Goal: Information Seeking & Learning: Check status

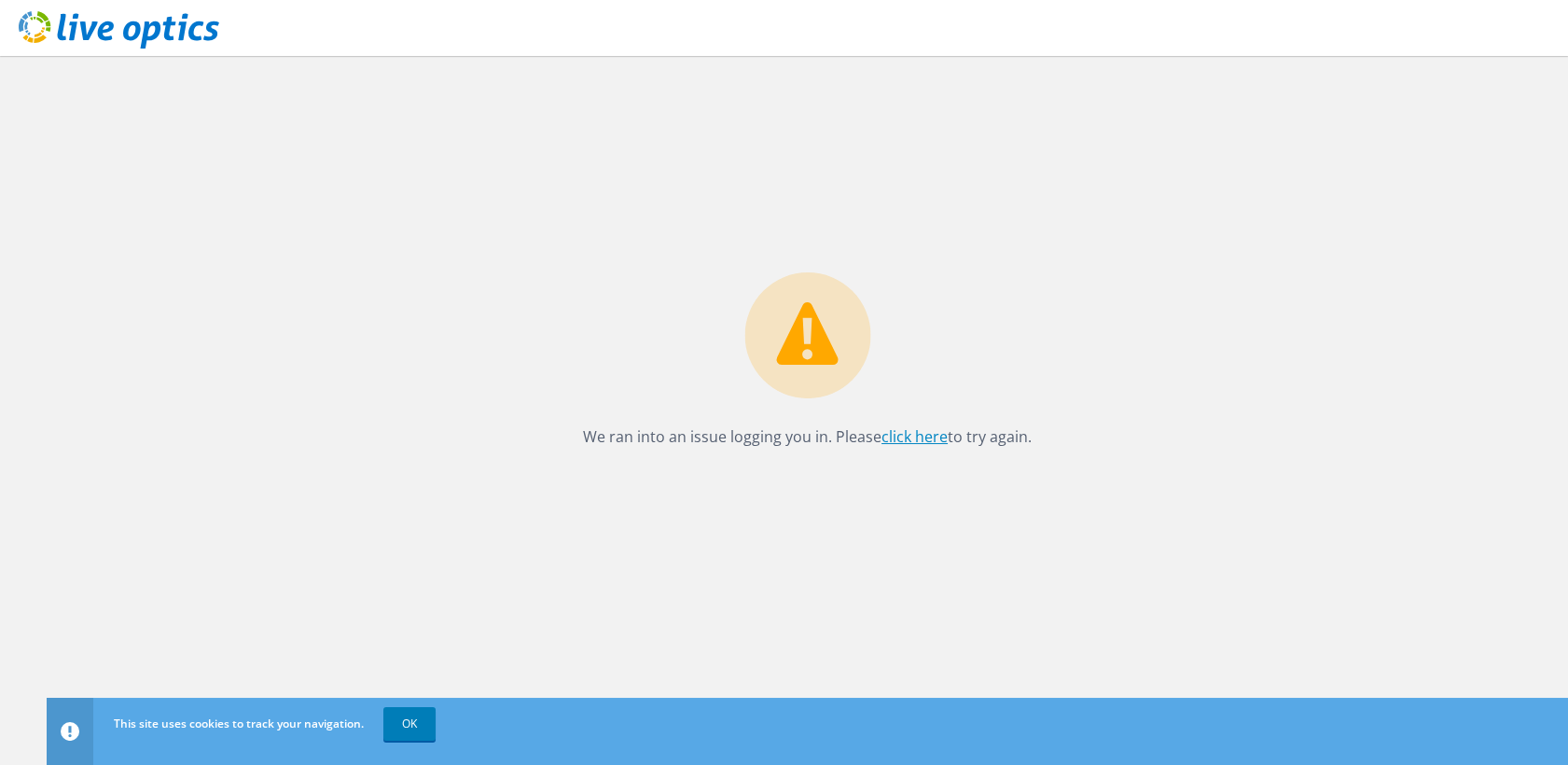
click at [923, 435] on link "click here" at bounding box center [914, 437] width 66 height 21
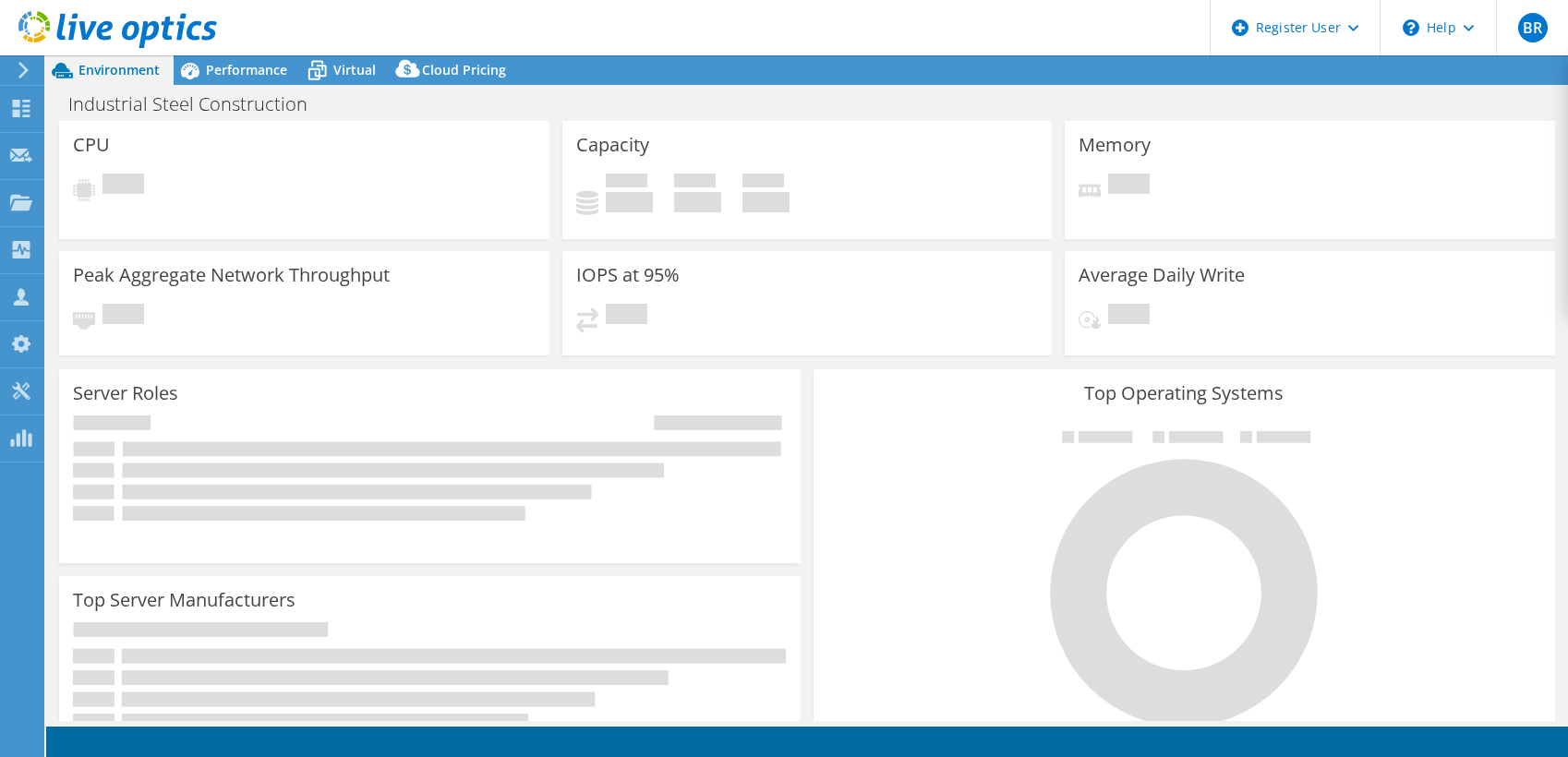
select select "USD"
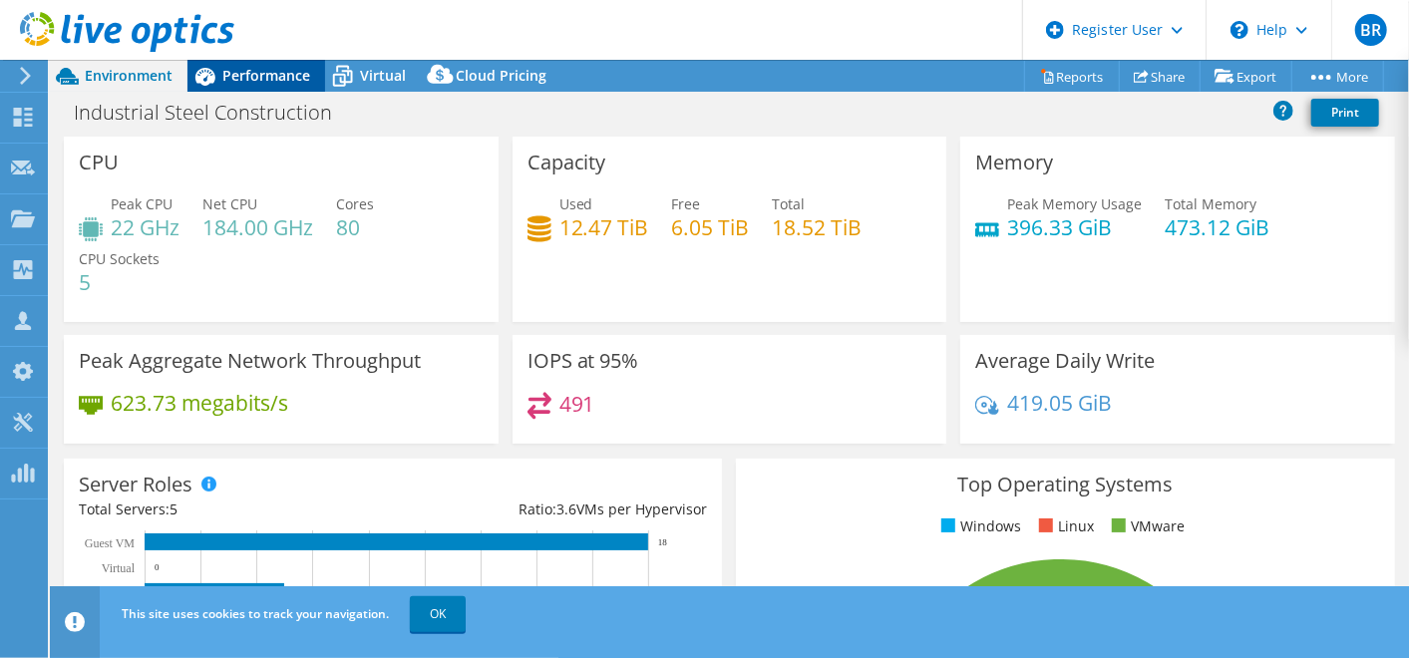
click at [267, 71] on span "Performance" at bounding box center [266, 75] width 88 height 19
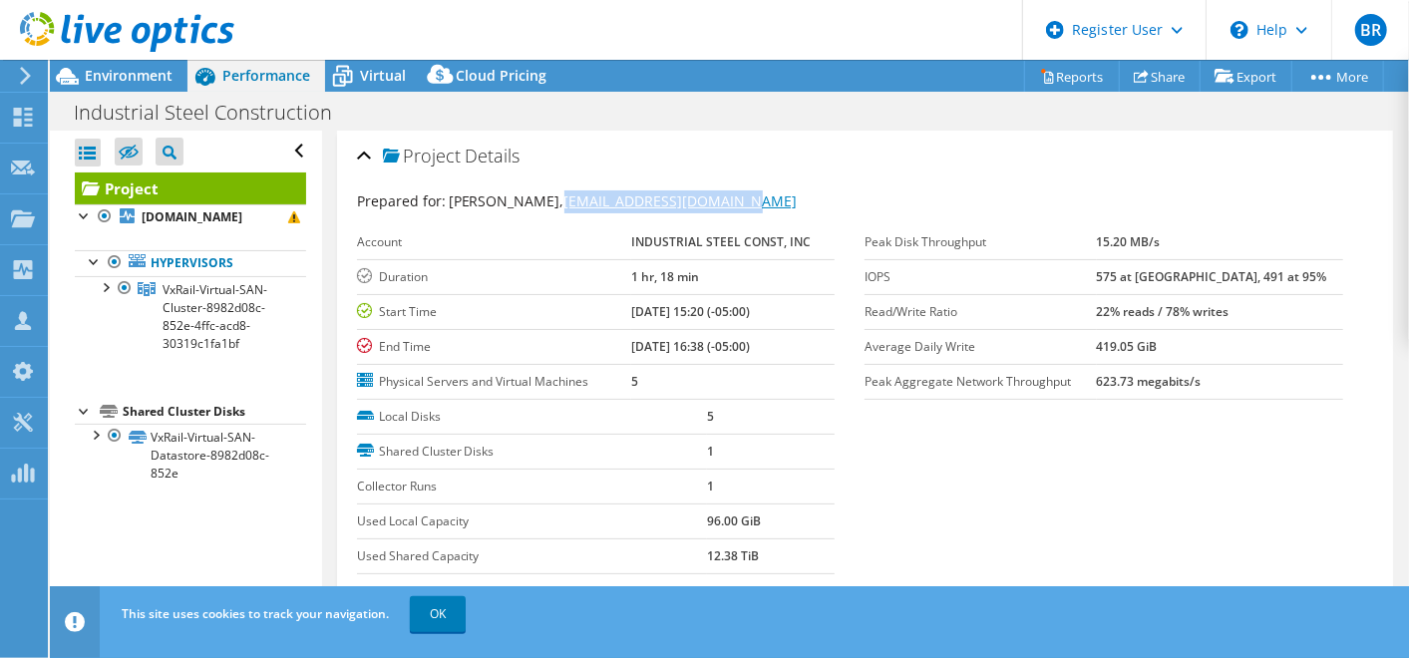
drag, startPoint x: 763, startPoint y: 199, endPoint x: 567, endPoint y: 195, distance: 196.5
click at [567, 195] on div "Prepared for: Austin Putchaven, aputchaven@iscbridge.com" at bounding box center [865, 202] width 1016 height 23
copy link "[EMAIL_ADDRESS][DOMAIN_NAME]"
click at [800, 166] on div "Project Details" at bounding box center [865, 157] width 1016 height 43
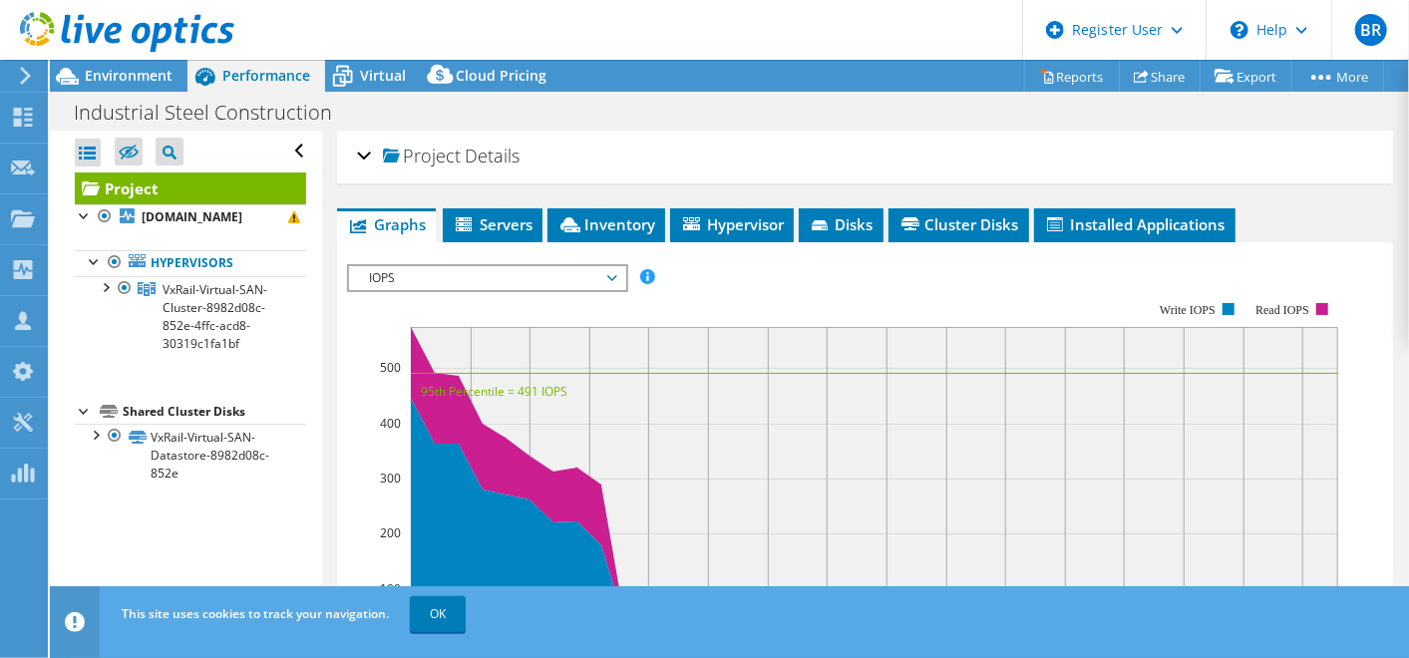
click at [421, 158] on span "Project" at bounding box center [422, 157] width 78 height 20
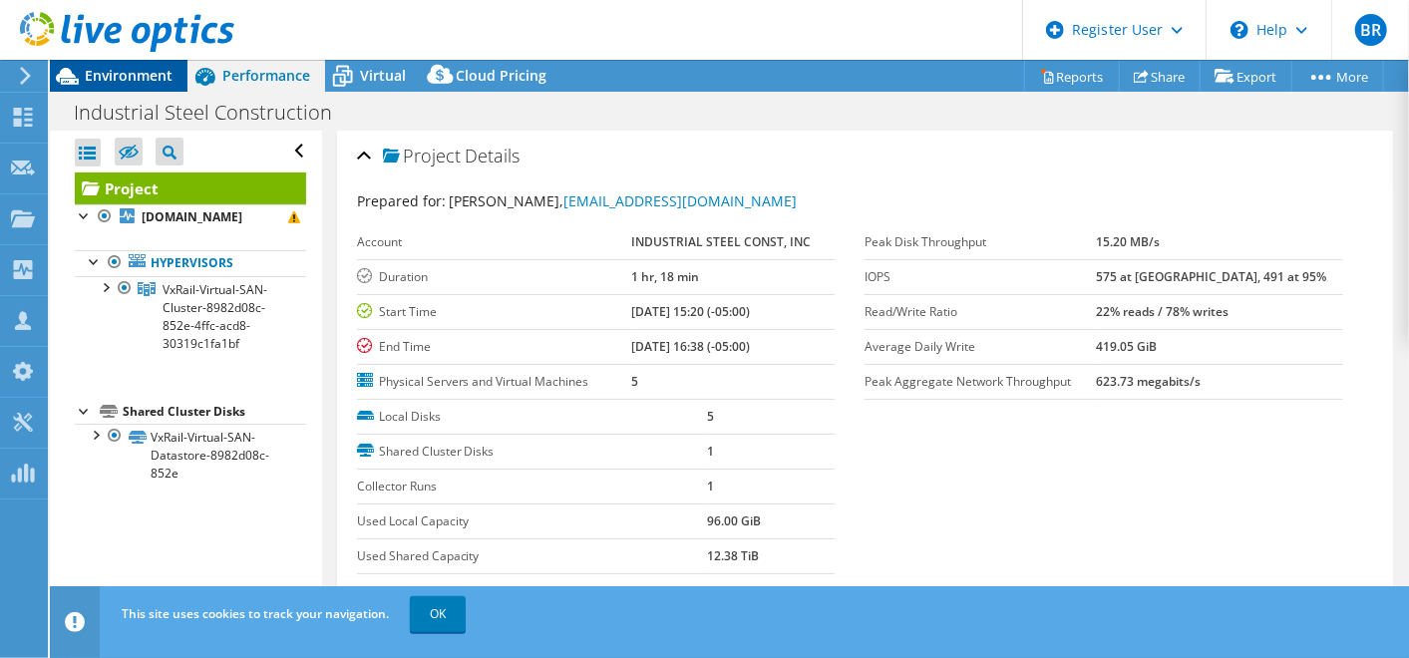
click at [114, 73] on span "Environment" at bounding box center [129, 75] width 88 height 19
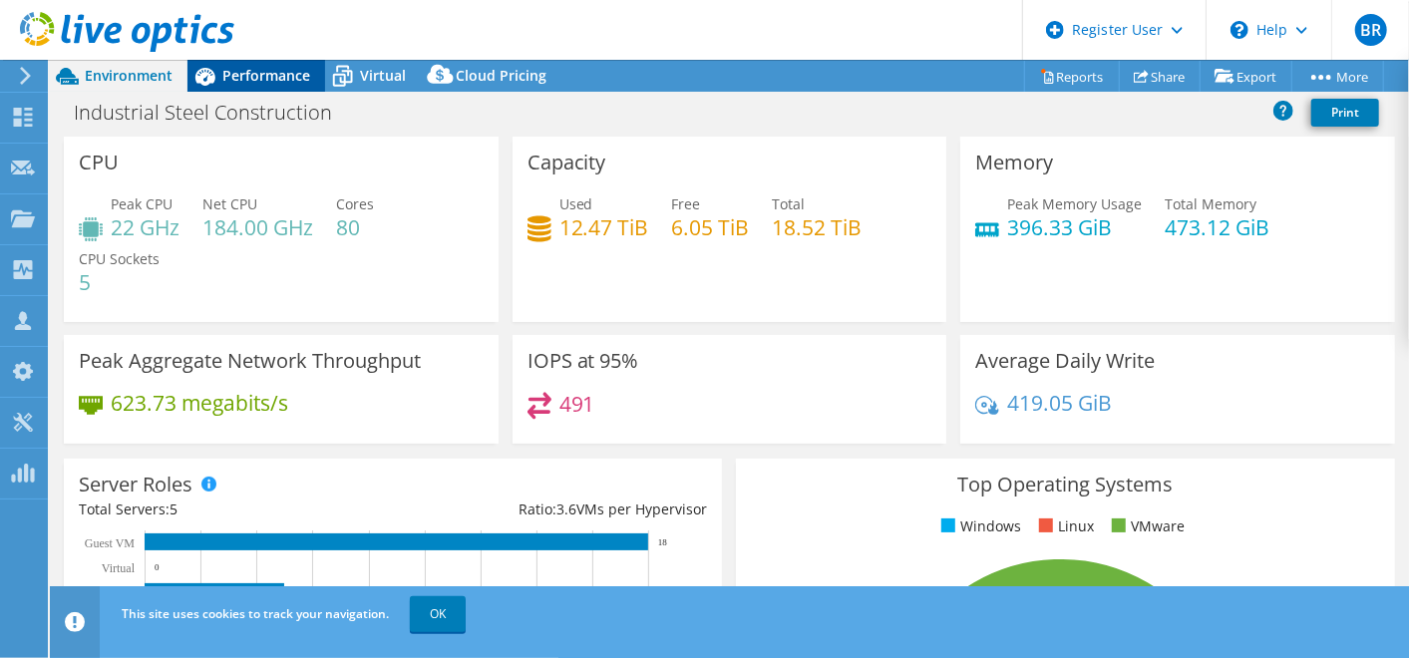
click at [264, 80] on span "Performance" at bounding box center [266, 75] width 88 height 19
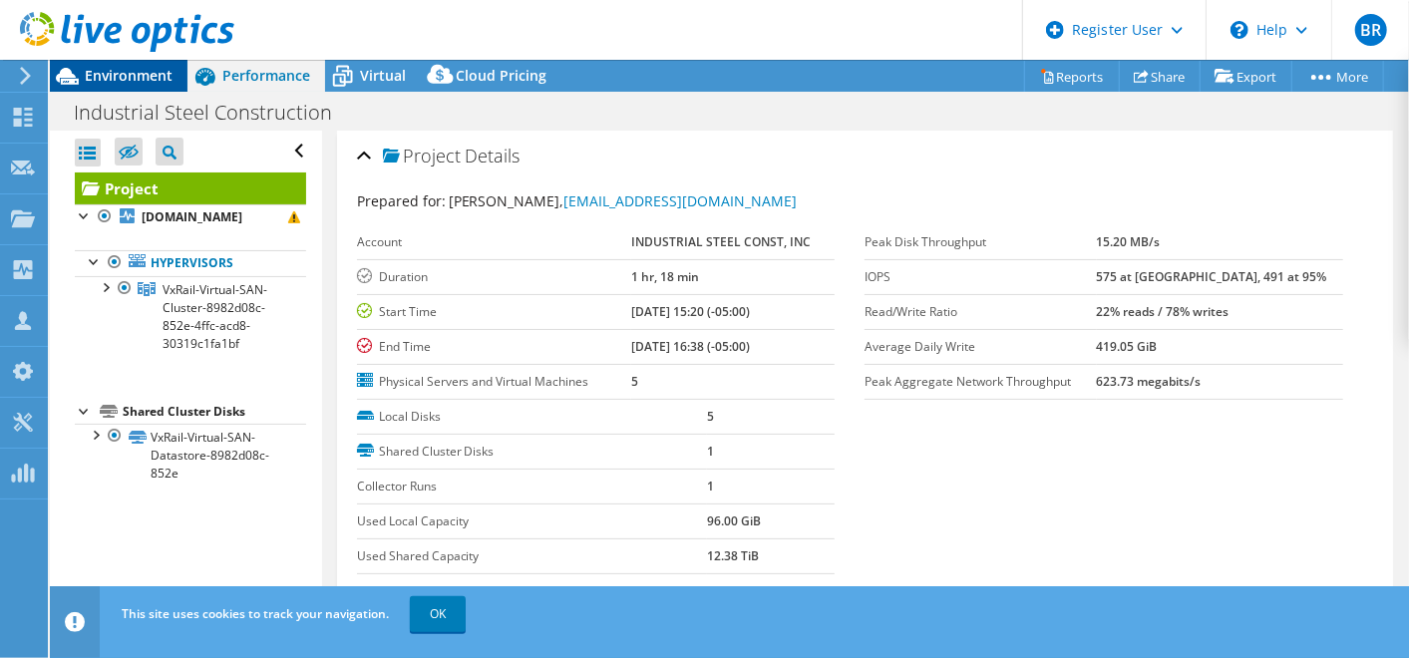
click at [123, 69] on span "Environment" at bounding box center [129, 75] width 88 height 19
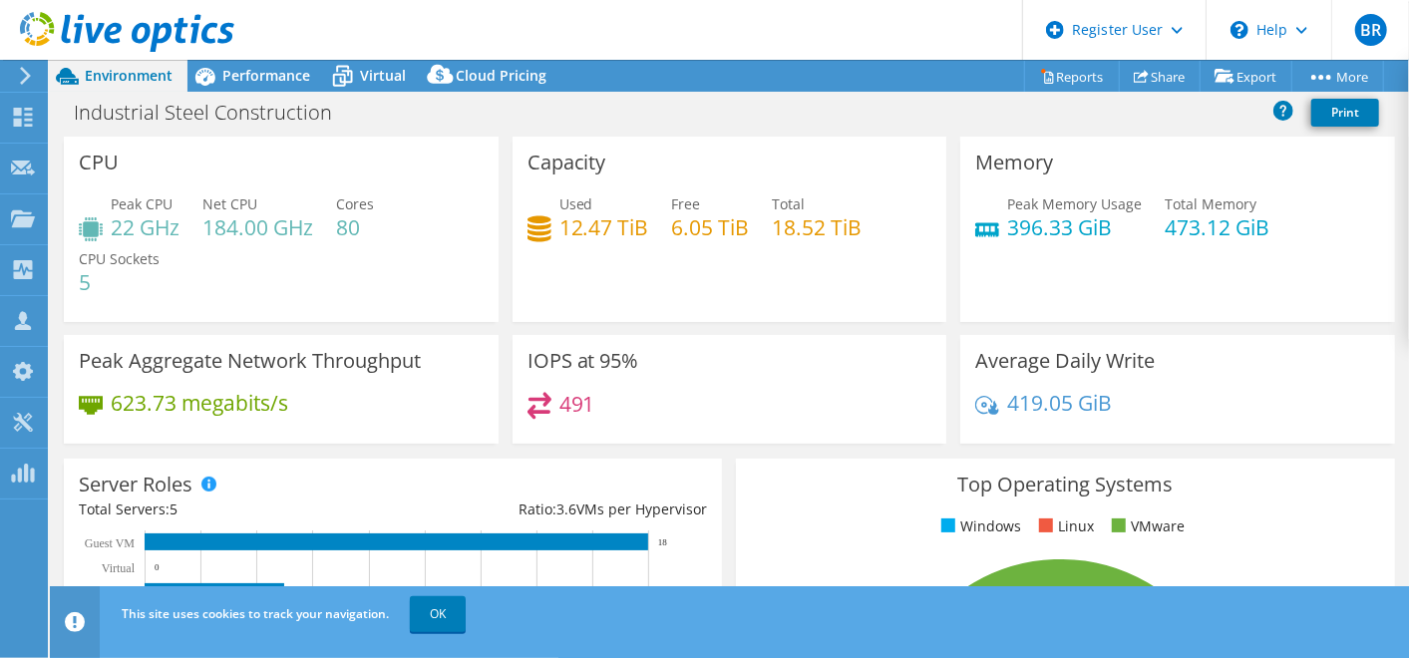
click at [588, 106] on div "Industrial Steel Construction Print" at bounding box center [729, 112] width 1359 height 37
click at [267, 77] on span "Performance" at bounding box center [266, 75] width 88 height 19
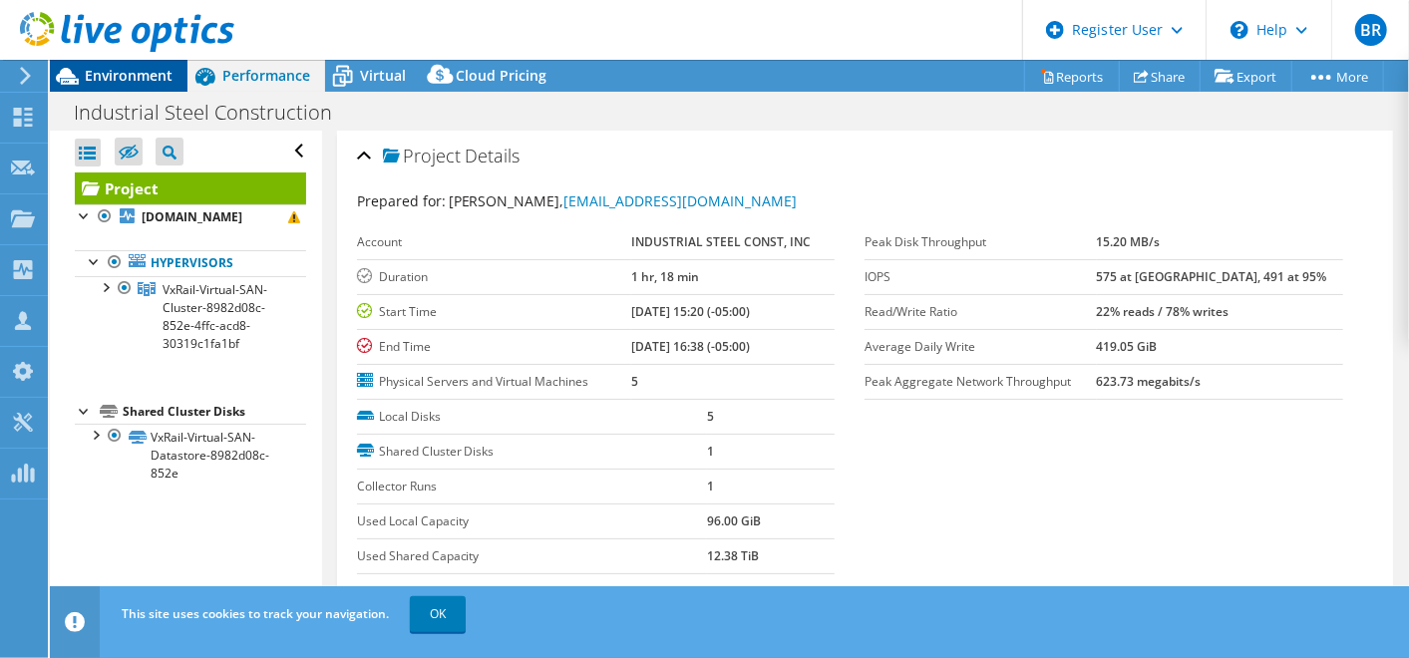
click at [122, 68] on span "Environment" at bounding box center [129, 75] width 88 height 19
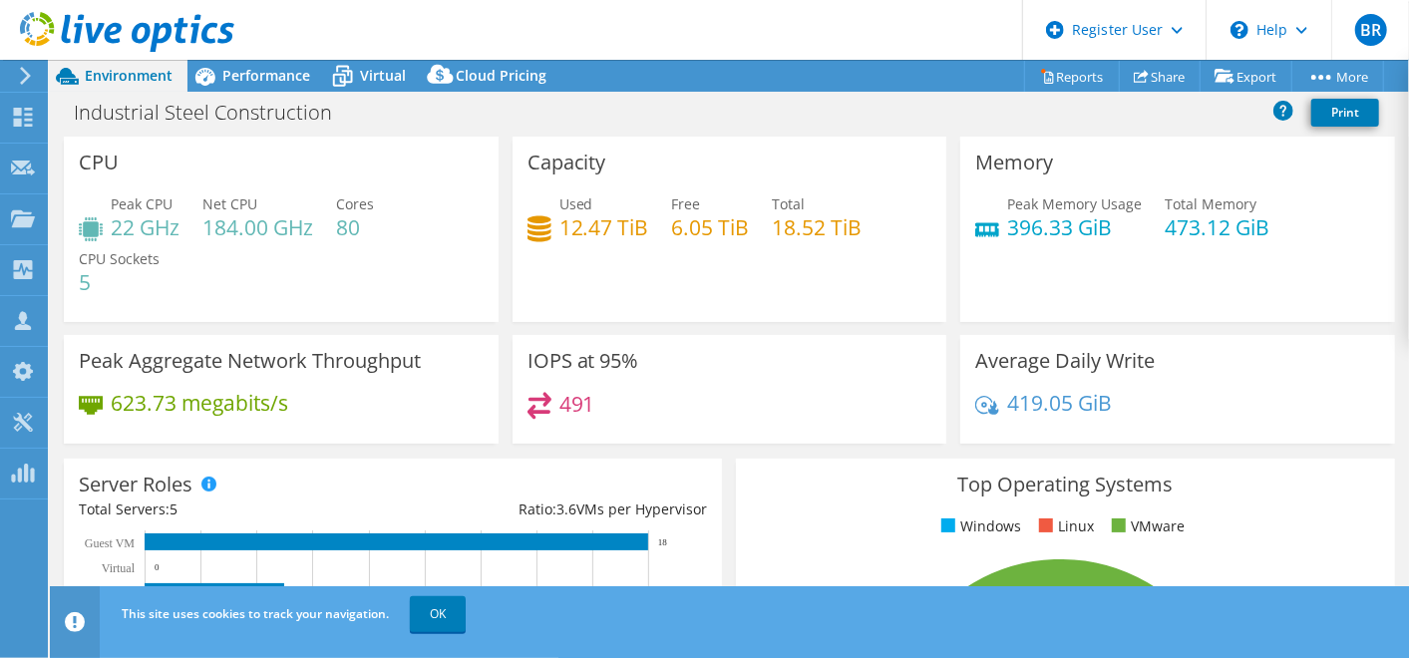
click at [618, 104] on div "Industrial Steel Construction Print" at bounding box center [729, 112] width 1359 height 37
click at [237, 77] on span "Performance" at bounding box center [266, 75] width 88 height 19
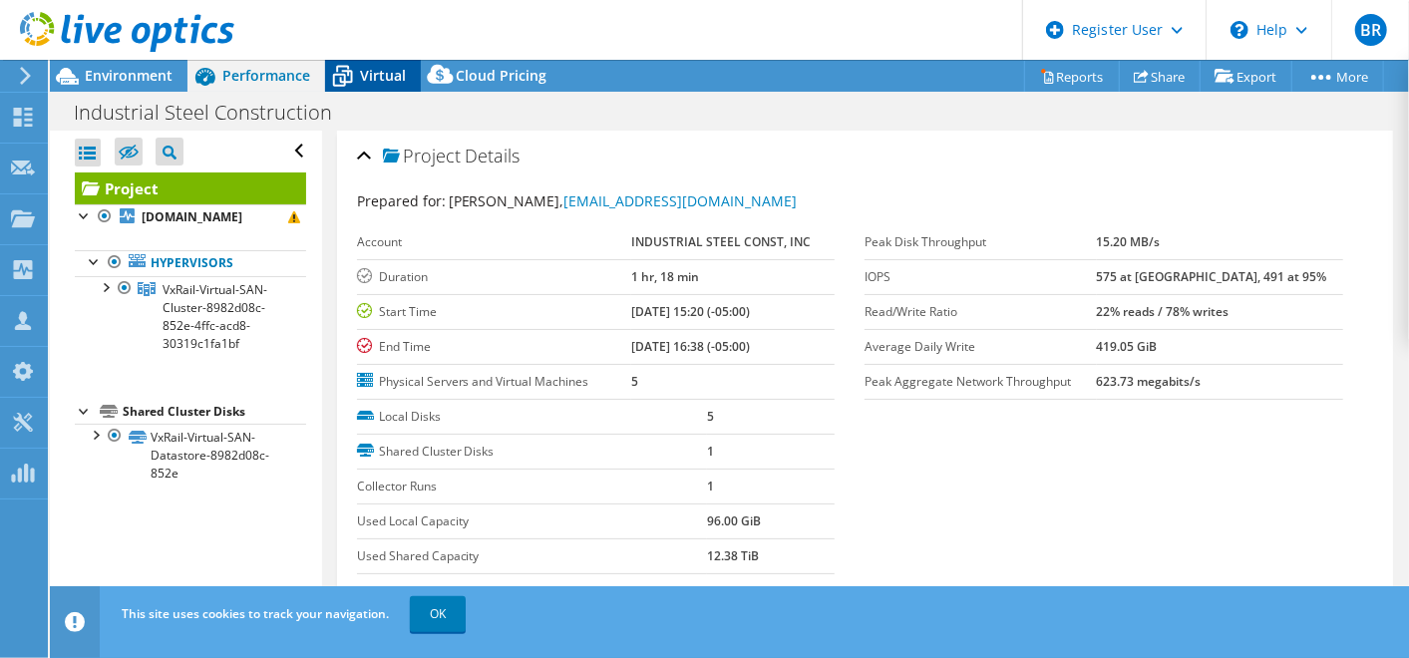
click at [378, 83] on span "Virtual" at bounding box center [383, 75] width 46 height 19
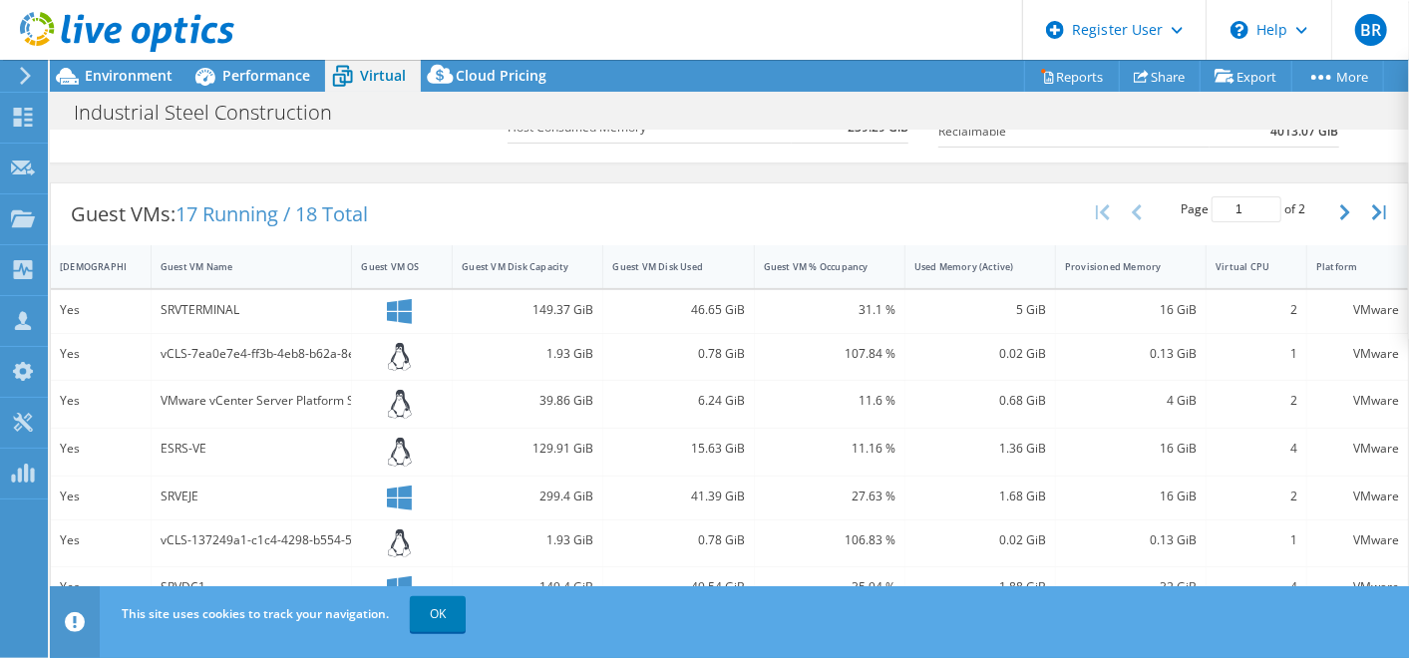
scroll to position [341, 0]
click at [647, 273] on div "Guest VM Disk Used" at bounding box center [666, 265] width 126 height 31
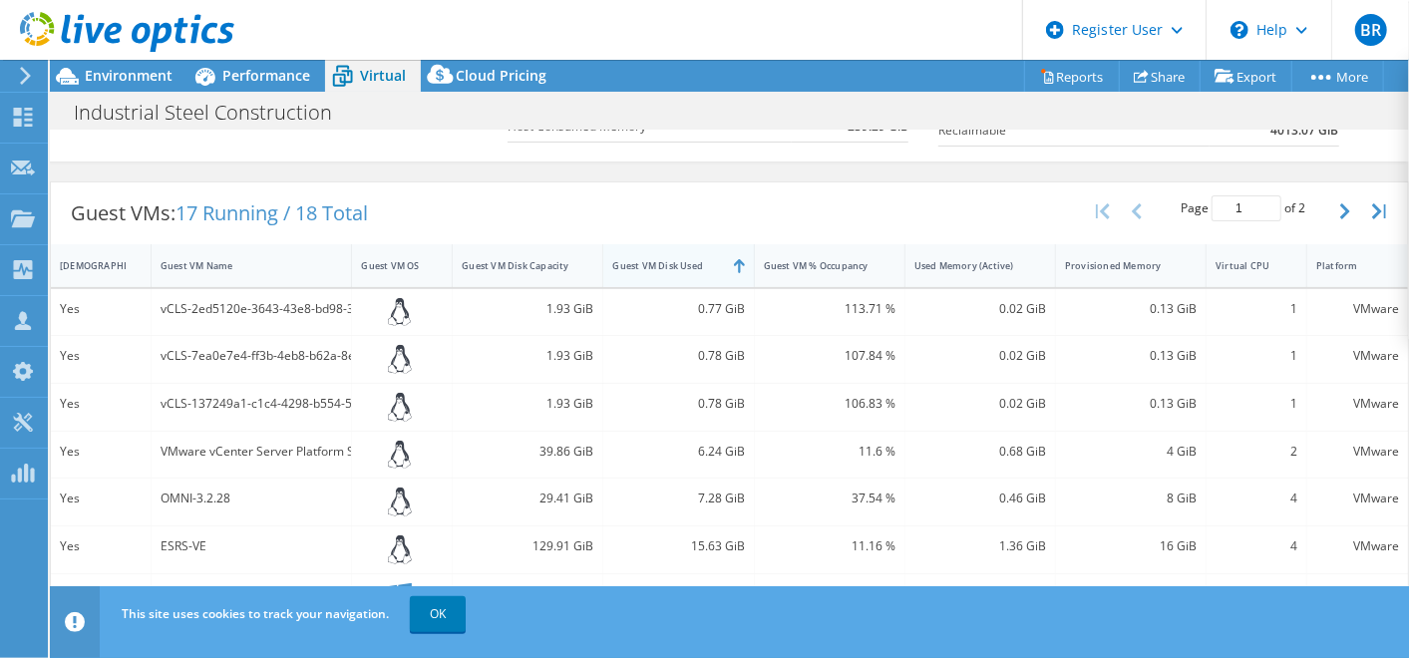
click at [647, 273] on div "Guest VM Disk Used" at bounding box center [666, 265] width 126 height 31
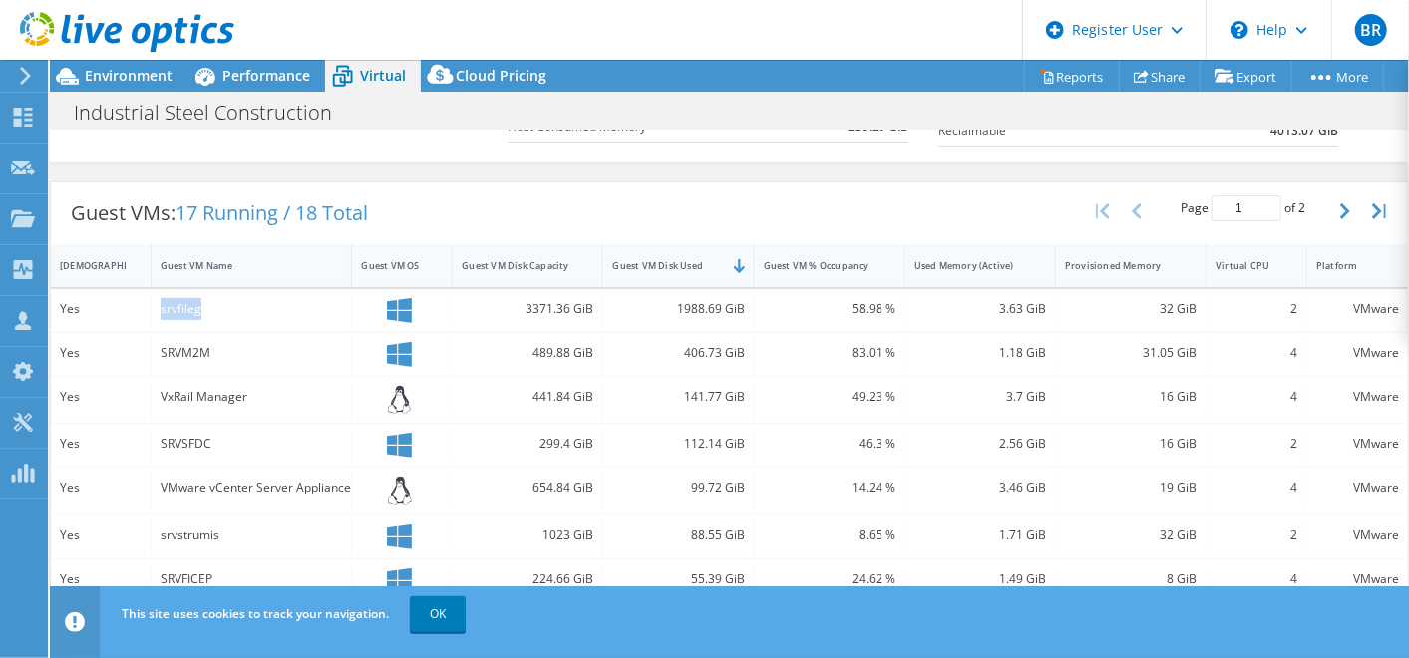
drag, startPoint x: 154, startPoint y: 300, endPoint x: 224, endPoint y: 301, distance: 70.8
click at [224, 301] on div "srvfileg" at bounding box center [252, 310] width 201 height 43
click at [224, 301] on div "srvfileg" at bounding box center [252, 309] width 183 height 22
drag, startPoint x: 669, startPoint y: 299, endPoint x: 744, endPoint y: 308, distance: 75.3
click at [744, 308] on div "1988.69 GiB" at bounding box center [678, 310] width 151 height 43
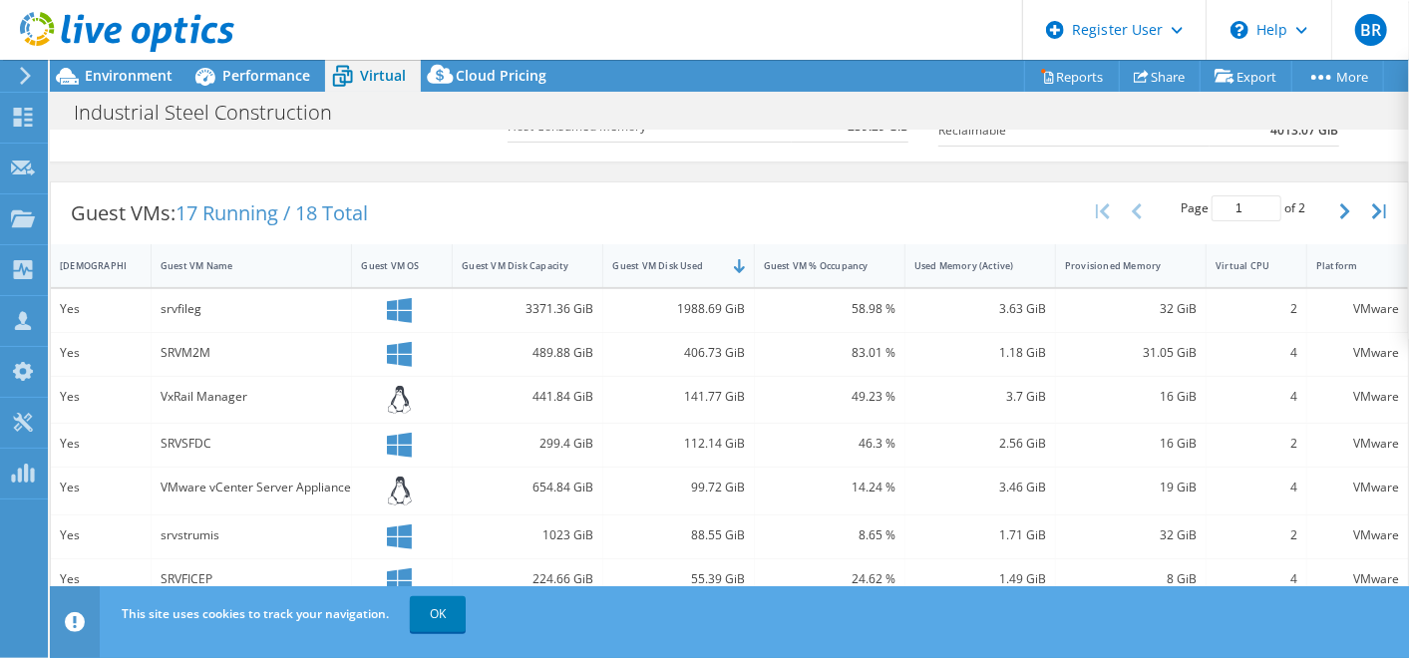
click at [695, 193] on div "Guest VMs: 17 Running / 18 Total Page 1 of 2 5 rows 10 rows 20 rows 25 rows 50 …" at bounding box center [729, 214] width 1357 height 62
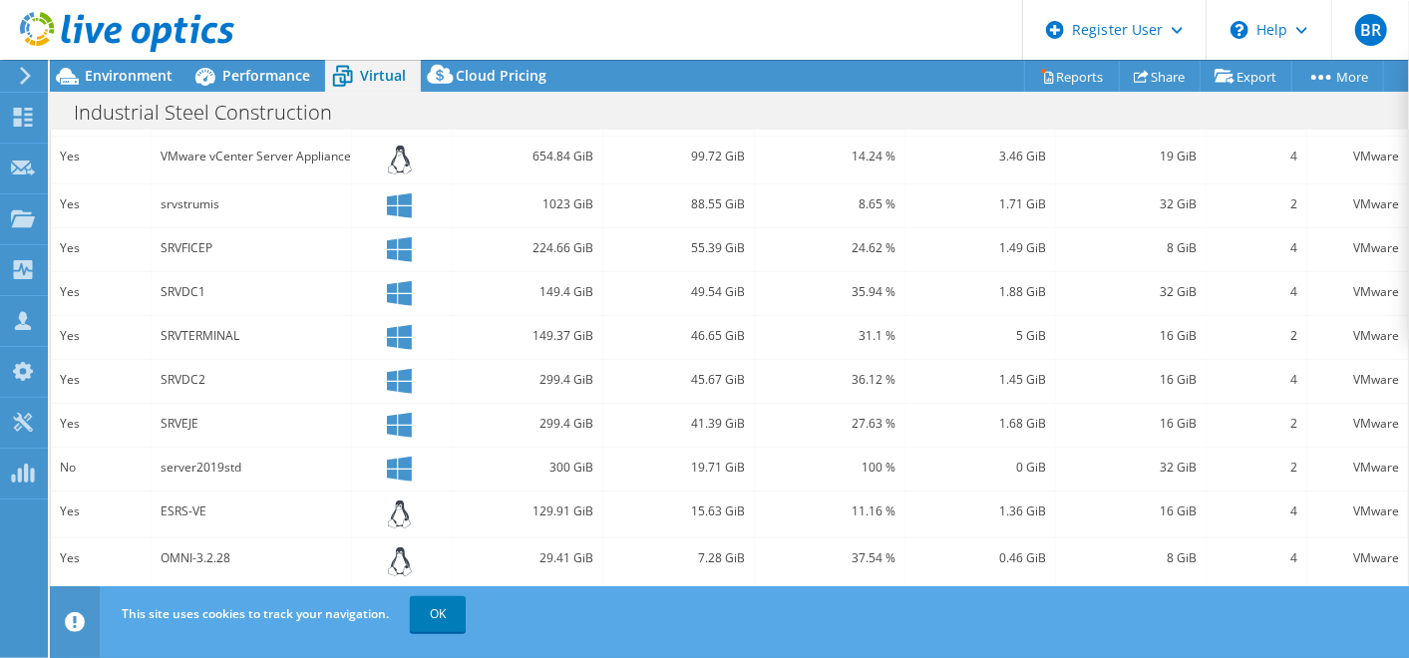
scroll to position [705, 0]
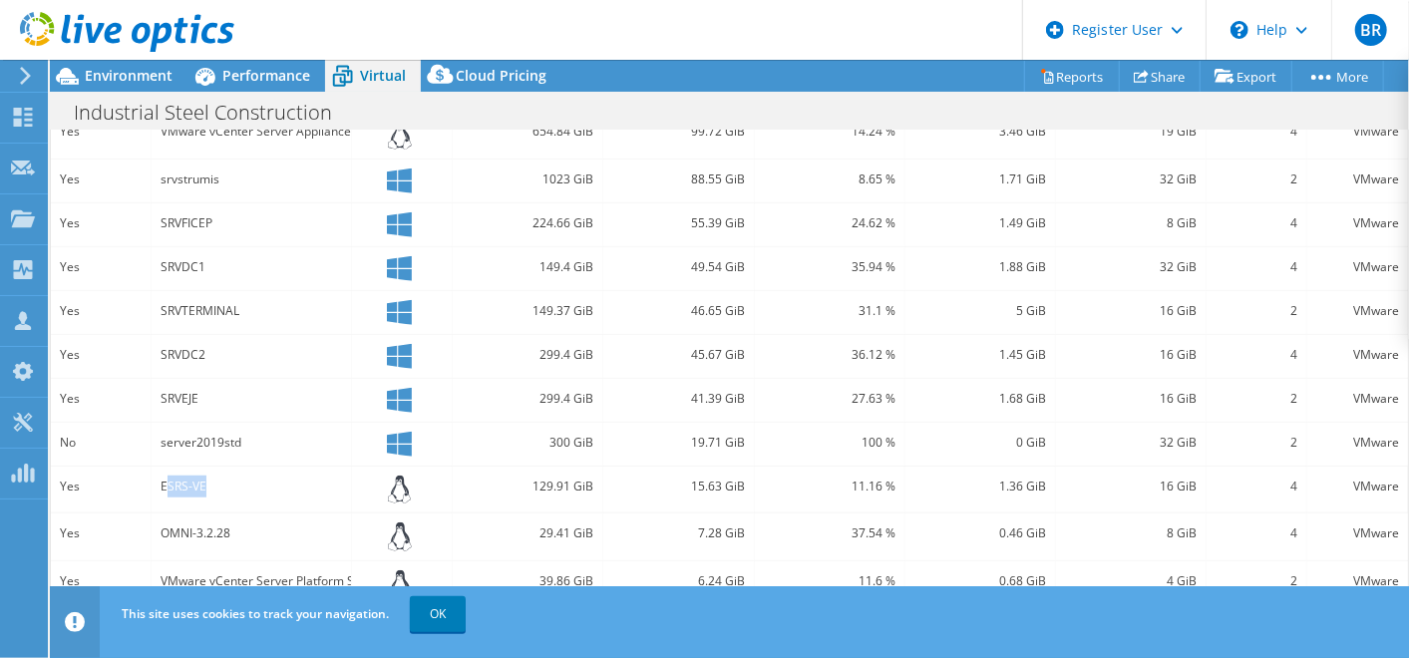
drag, startPoint x: 164, startPoint y: 468, endPoint x: 207, endPoint y: 465, distance: 44.0
click at [207, 476] on div "ESRS-VE" at bounding box center [252, 487] width 183 height 22
drag, startPoint x: 207, startPoint y: 465, endPoint x: 229, endPoint y: 516, distance: 55.4
click at [229, 516] on div "OMNI-3.2.28" at bounding box center [252, 537] width 201 height 47
drag, startPoint x: 229, startPoint y: 516, endPoint x: 472, endPoint y: 515, distance: 242.4
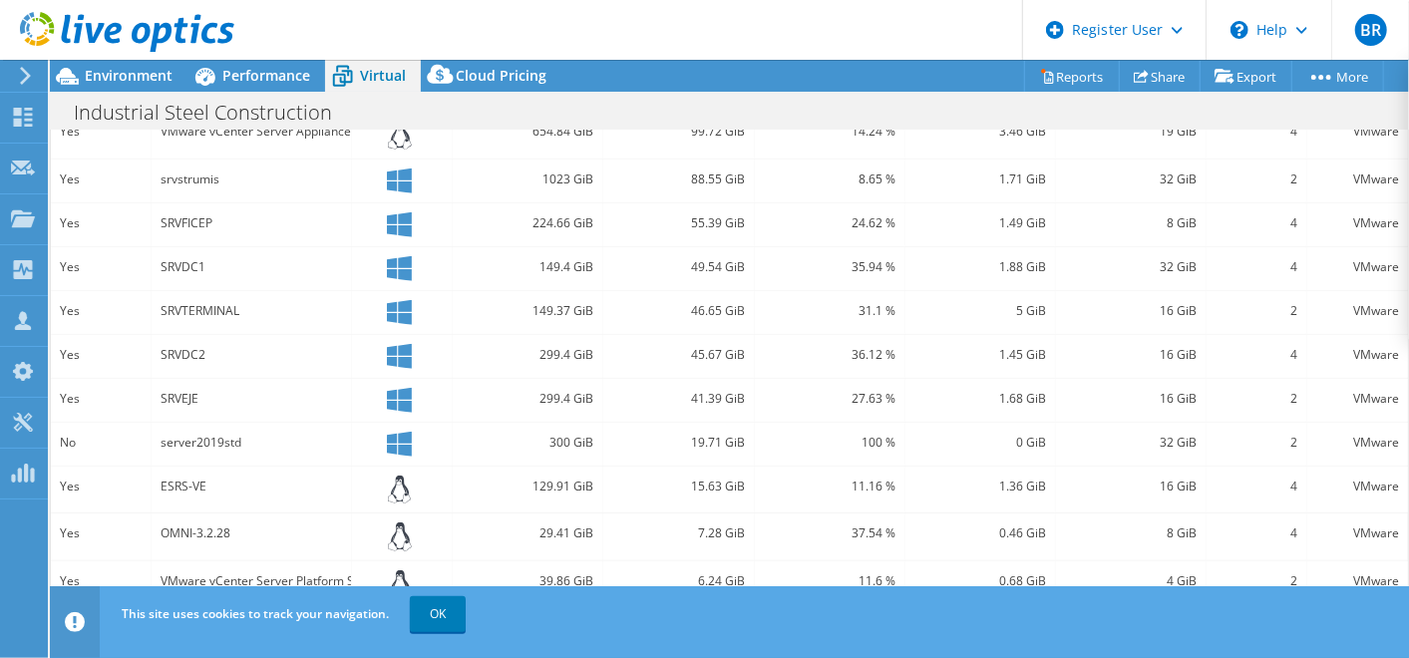
click at [472, 523] on div "29.41 GiB" at bounding box center [528, 534] width 132 height 22
drag, startPoint x: 160, startPoint y: 390, endPoint x: 261, endPoint y: 388, distance: 101.8
click at [261, 392] on div "SRVEJE" at bounding box center [252, 403] width 183 height 22
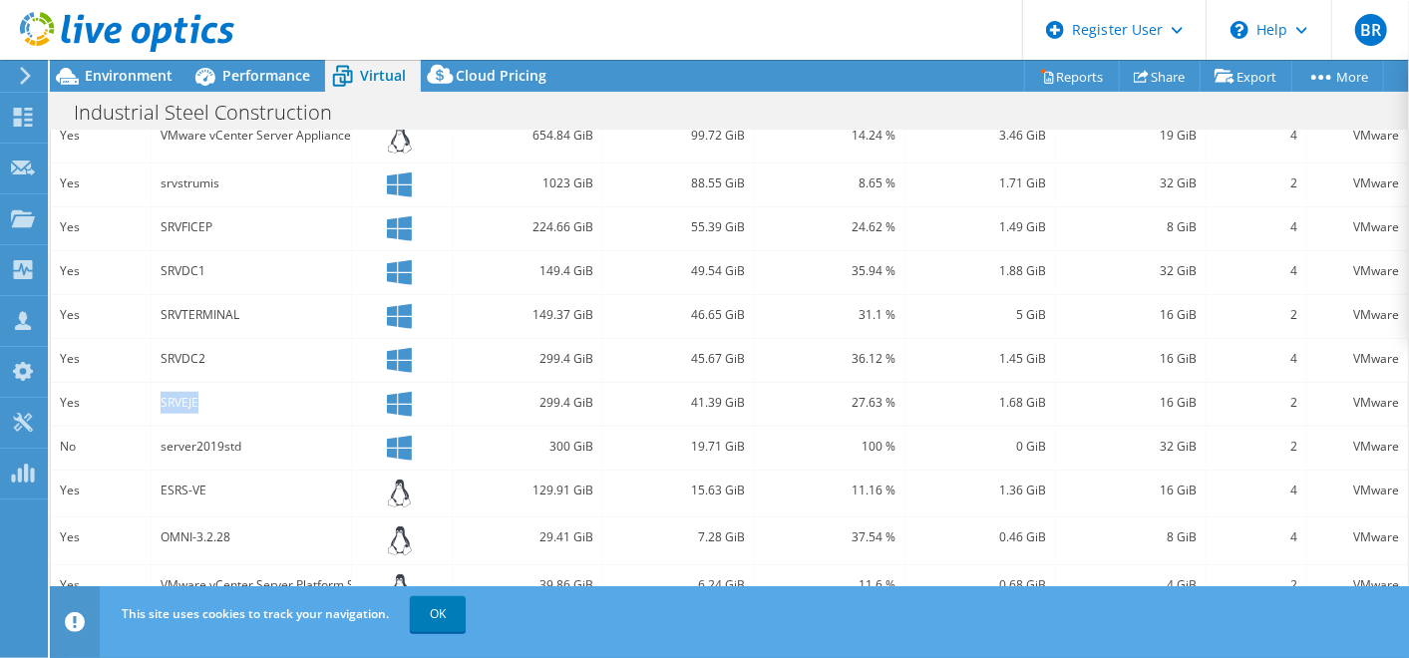
click at [261, 392] on div "SRVEJE" at bounding box center [252, 403] width 183 height 22
drag, startPoint x: 157, startPoint y: 303, endPoint x: 241, endPoint y: 301, distance: 84.8
click at [241, 301] on div "SRVTERMINAL" at bounding box center [252, 316] width 201 height 43
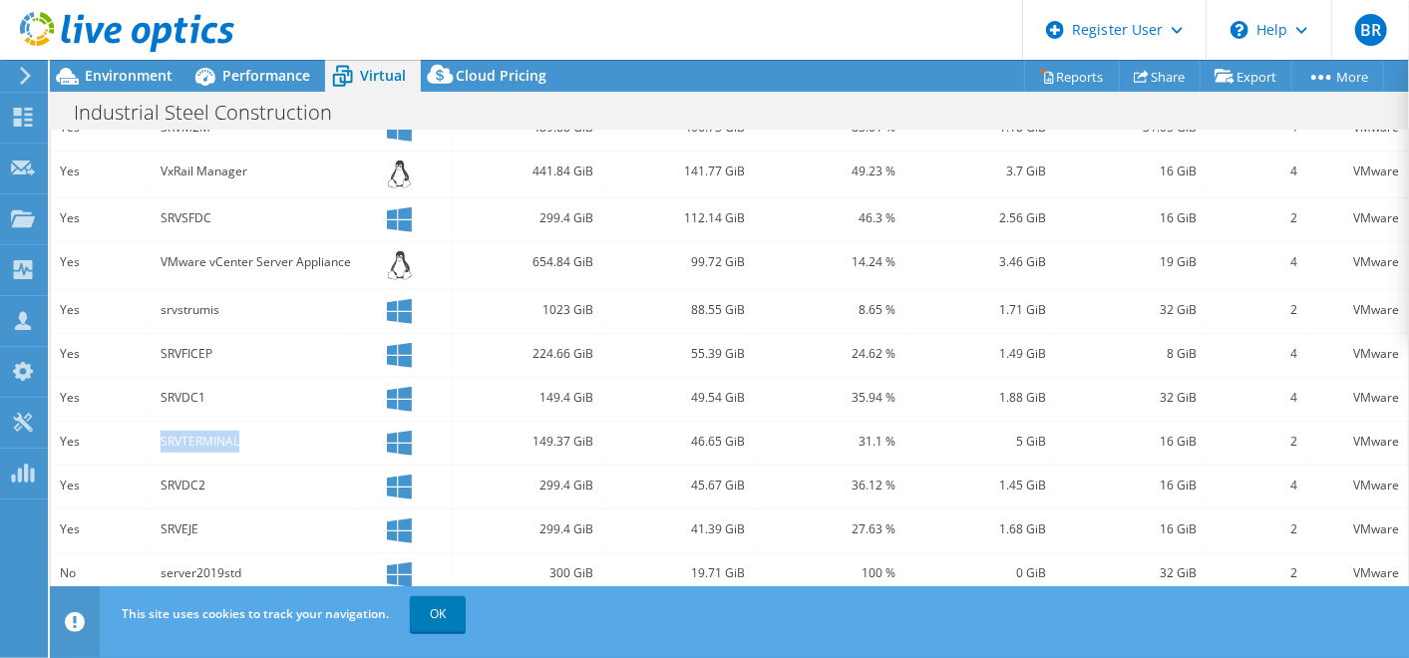
scroll to position [565, 0]
drag, startPoint x: 170, startPoint y: 302, endPoint x: 222, endPoint y: 304, distance: 52.9
click at [222, 304] on div "srvstrumis" at bounding box center [252, 312] width 183 height 22
drag, startPoint x: 222, startPoint y: 304, endPoint x: 335, endPoint y: 307, distance: 112.7
click at [335, 307] on div "srvstrumis" at bounding box center [252, 312] width 183 height 22
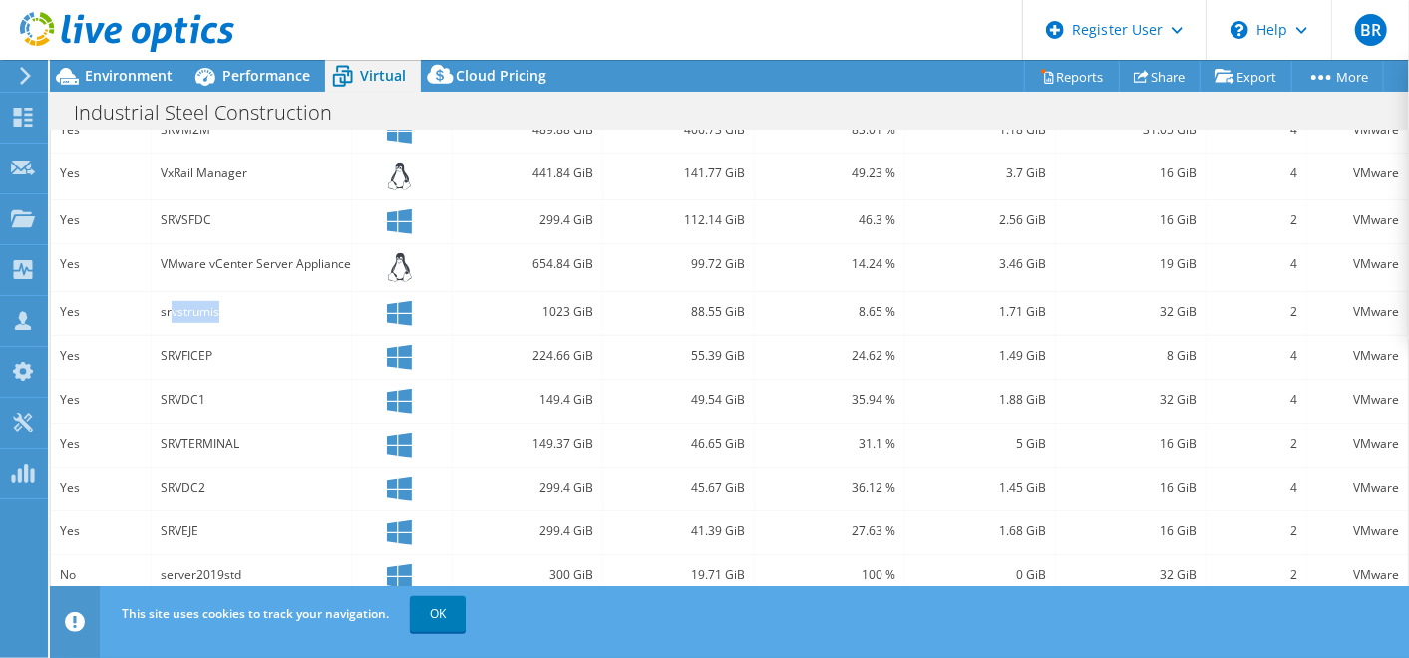
click at [335, 307] on div "srvstrumis" at bounding box center [252, 312] width 183 height 22
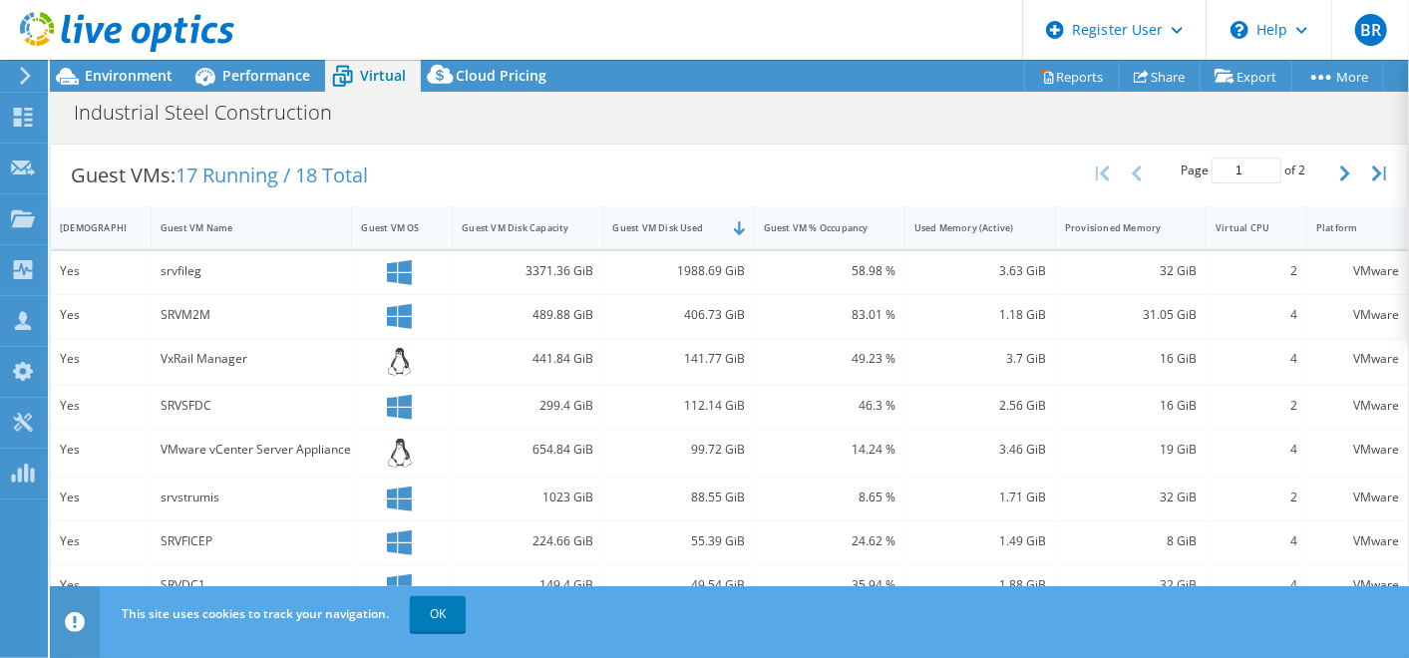
scroll to position [376, 0]
click at [1341, 175] on icon "button" at bounding box center [1346, 177] width 10 height 16
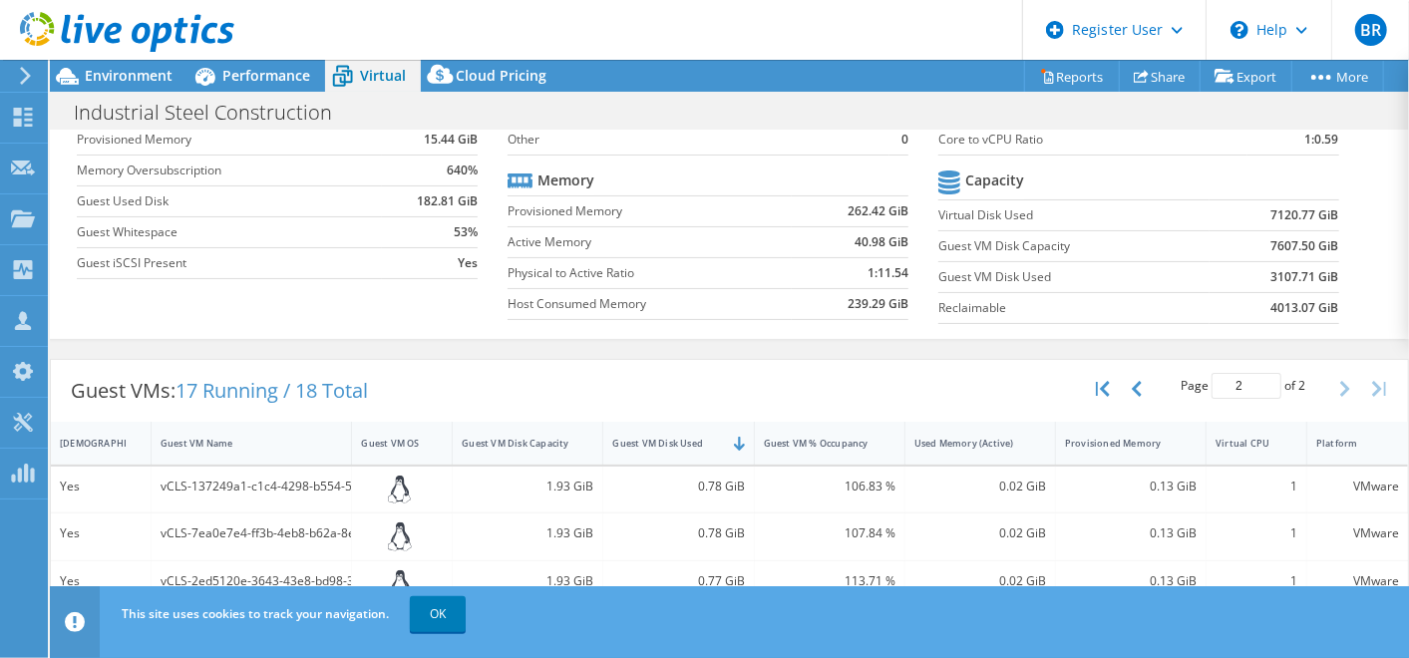
scroll to position [175, 0]
click at [1122, 373] on button "button" at bounding box center [1139, 389] width 34 height 38
type input "1"
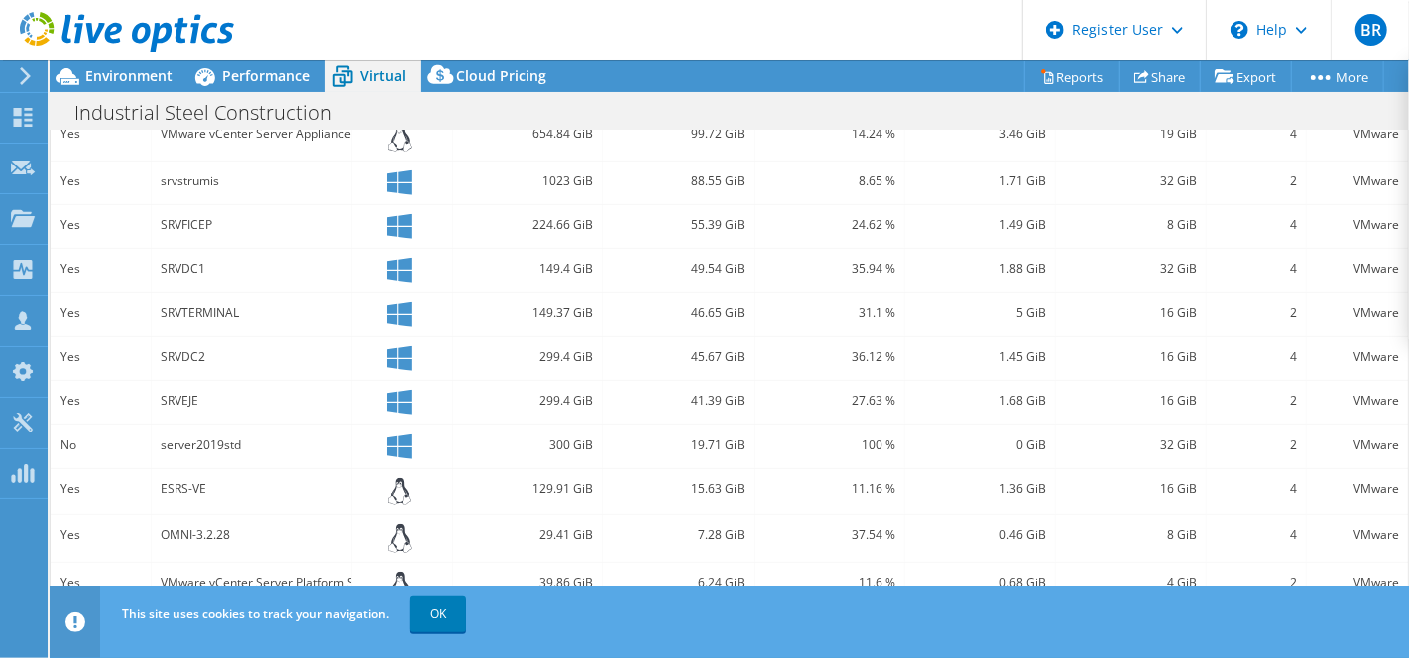
scroll to position [699, 0]
drag, startPoint x: 154, startPoint y: 427, endPoint x: 260, endPoint y: 417, distance: 107.2
click at [260, 423] on div "server2019std" at bounding box center [252, 444] width 201 height 43
drag, startPoint x: 260, startPoint y: 417, endPoint x: 360, endPoint y: 425, distance: 100.1
click at [361, 432] on div at bounding box center [402, 444] width 82 height 25
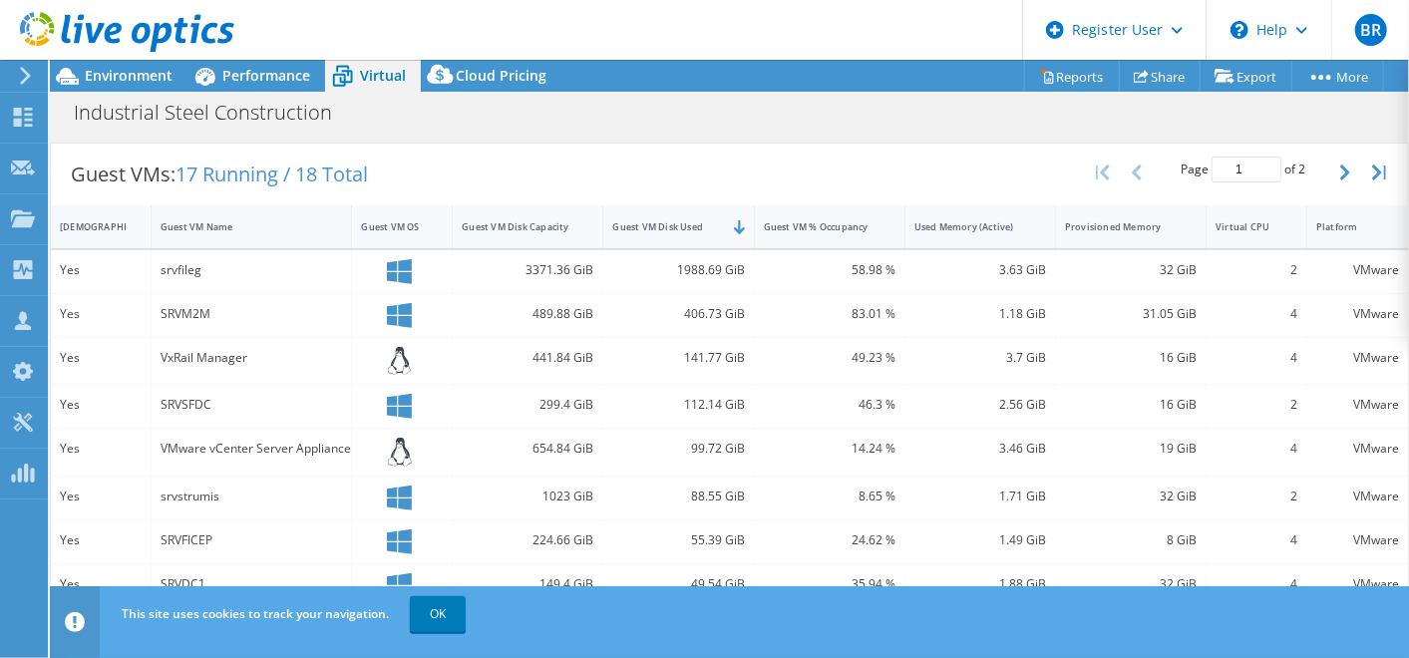
scroll to position [374, 0]
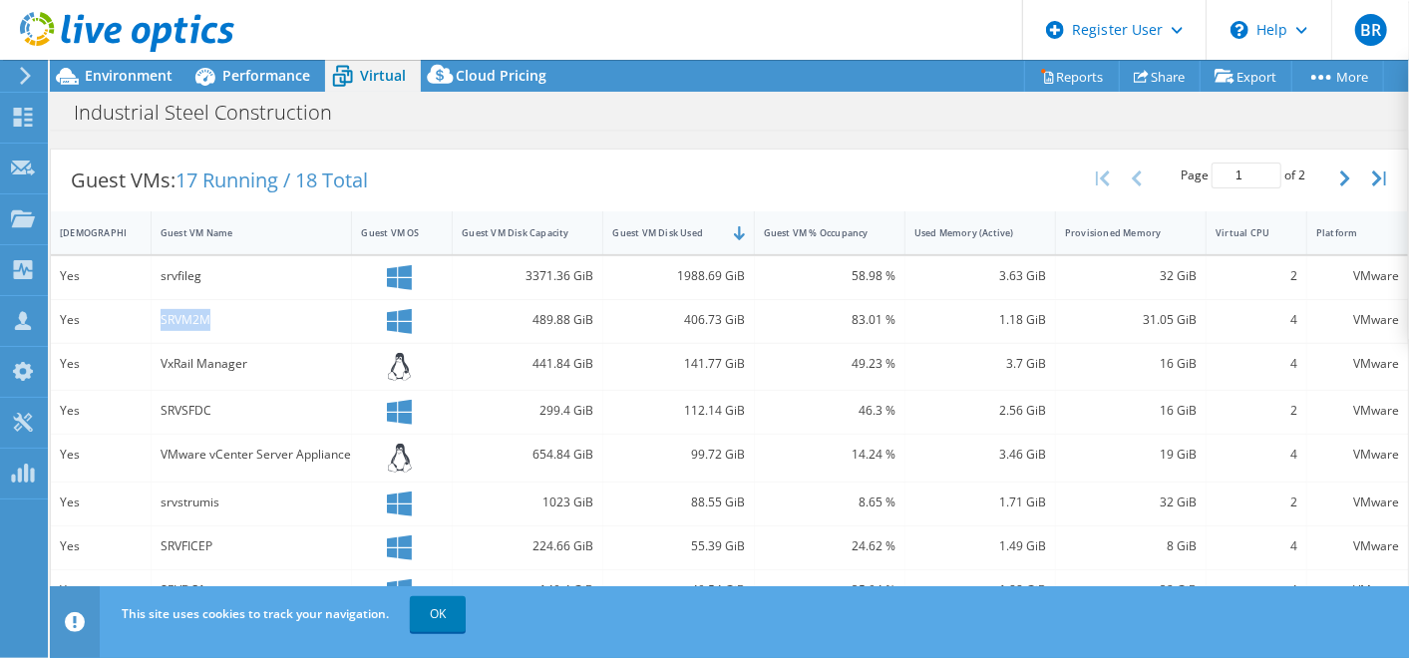
drag, startPoint x: 161, startPoint y: 310, endPoint x: 258, endPoint y: 321, distance: 98.4
click at [258, 321] on div "SRVM2M" at bounding box center [252, 320] width 183 height 22
drag, startPoint x: 672, startPoint y: 316, endPoint x: 741, endPoint y: 316, distance: 68.8
click at [741, 316] on div "406.73 GiB" at bounding box center [678, 322] width 151 height 43
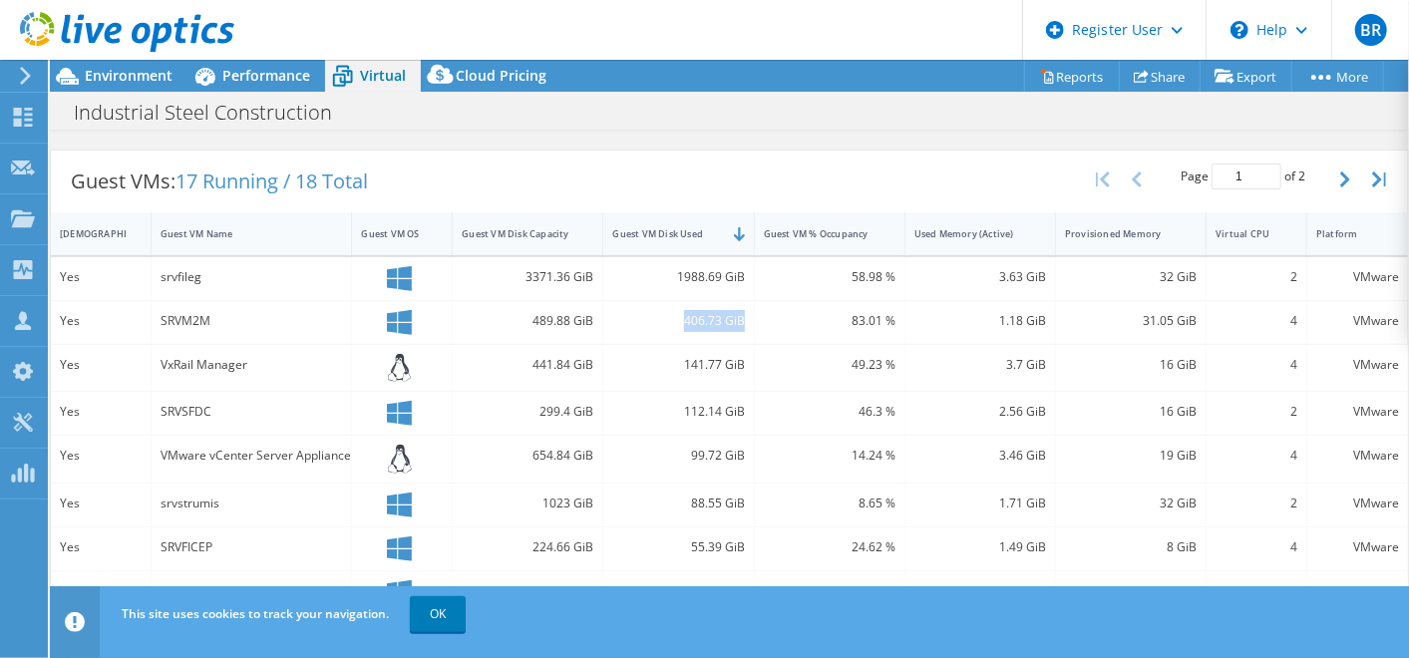
click at [741, 316] on div "406.73 GiB" at bounding box center [678, 322] width 151 height 43
click at [726, 316] on div "406.73 GiB" at bounding box center [678, 321] width 132 height 22
drag, startPoint x: 181, startPoint y: 308, endPoint x: 215, endPoint y: 305, distance: 35.0
click at [215, 310] on div "SRVM2M" at bounding box center [252, 321] width 183 height 22
drag, startPoint x: 215, startPoint y: 305, endPoint x: 223, endPoint y: 339, distance: 34.8
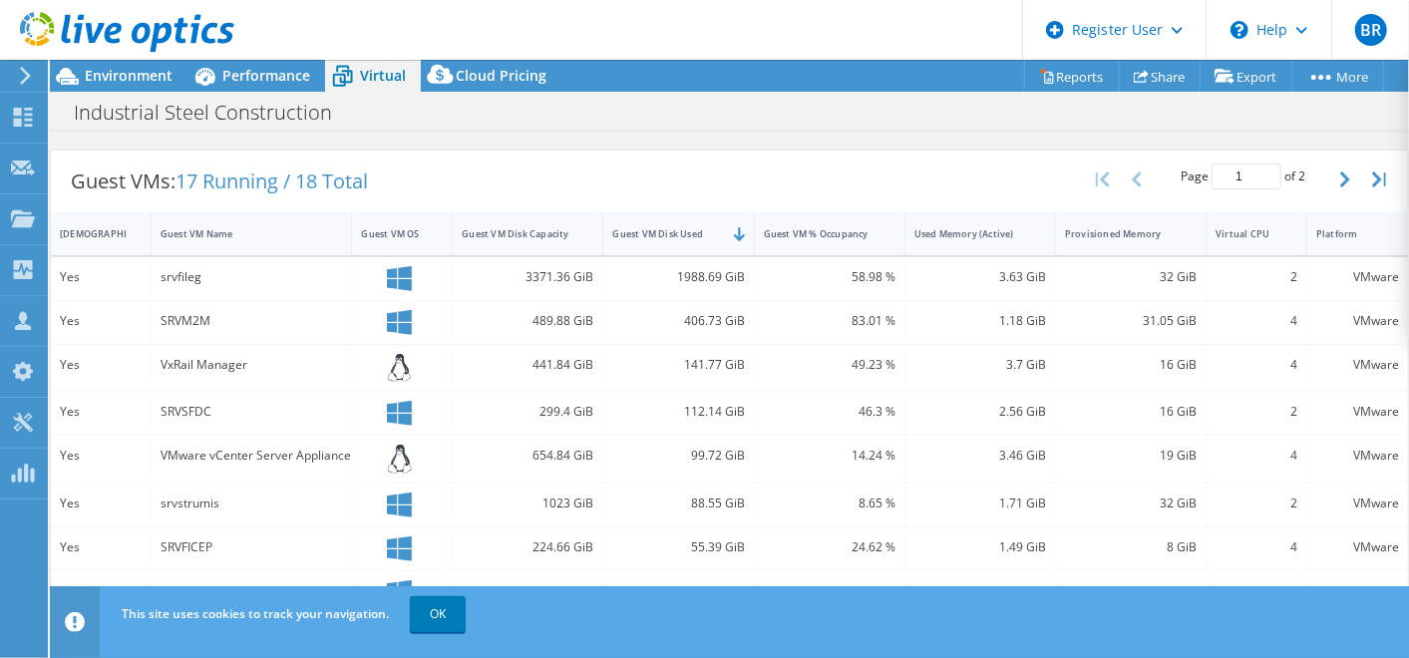
click at [223, 345] on div "VxRail Manager" at bounding box center [252, 368] width 201 height 47
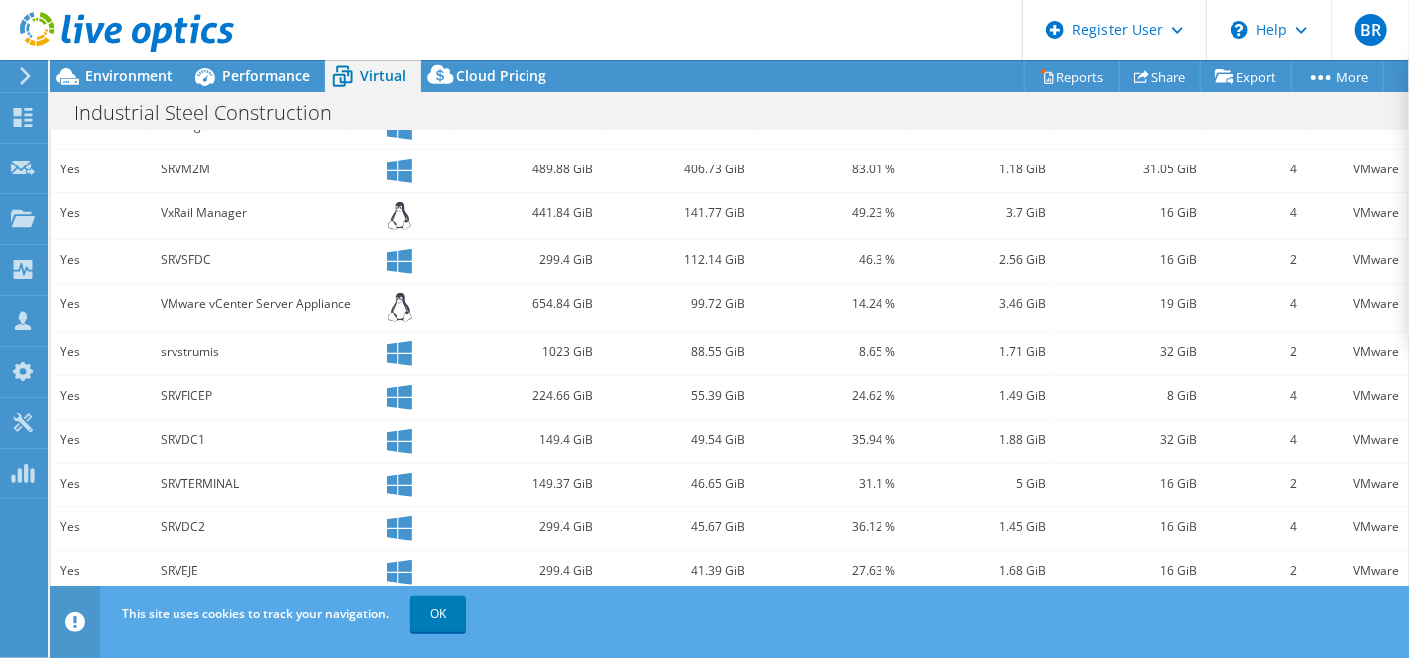
scroll to position [527, 0]
drag, startPoint x: 168, startPoint y: 386, endPoint x: 213, endPoint y: 384, distance: 45.9
click at [213, 384] on div "SRVFICEP" at bounding box center [252, 394] width 183 height 22
drag, startPoint x: 213, startPoint y: 384, endPoint x: 269, endPoint y: 381, distance: 55.9
click at [269, 383] on div "SRVFICEP" at bounding box center [252, 394] width 183 height 22
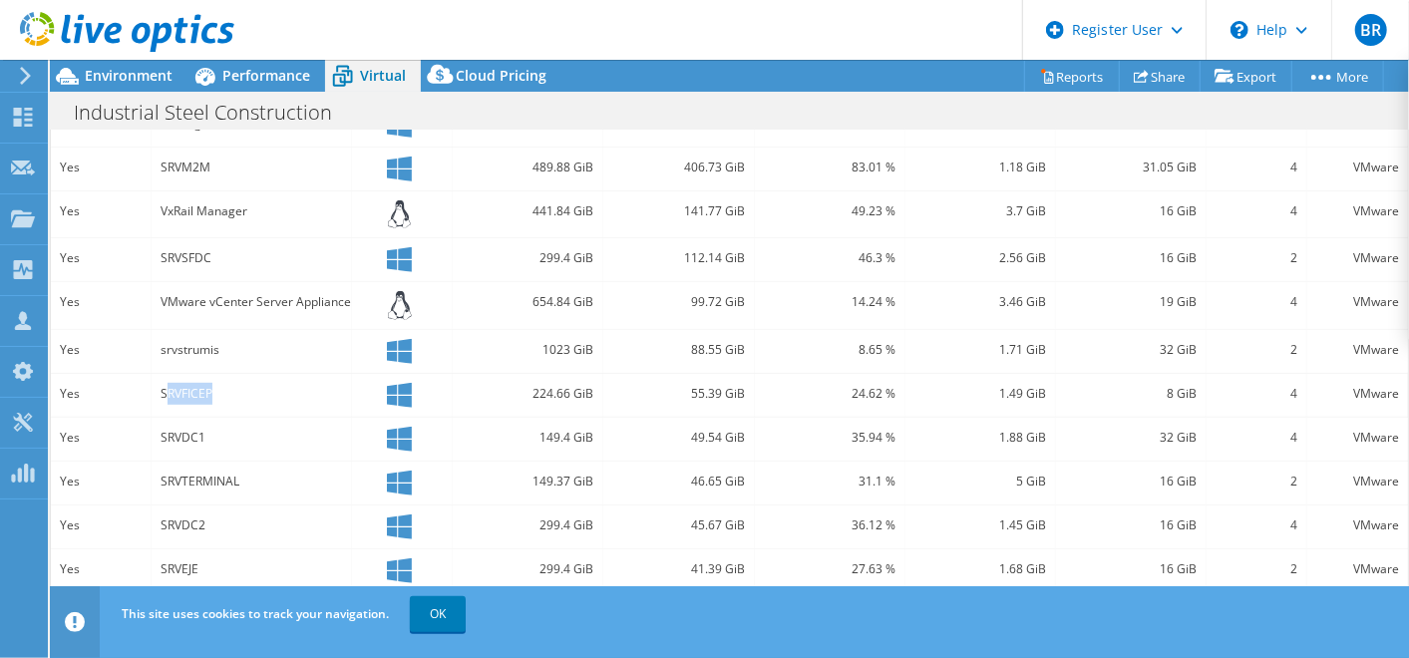
click at [269, 383] on div "SRVFICEP" at bounding box center [252, 394] width 183 height 22
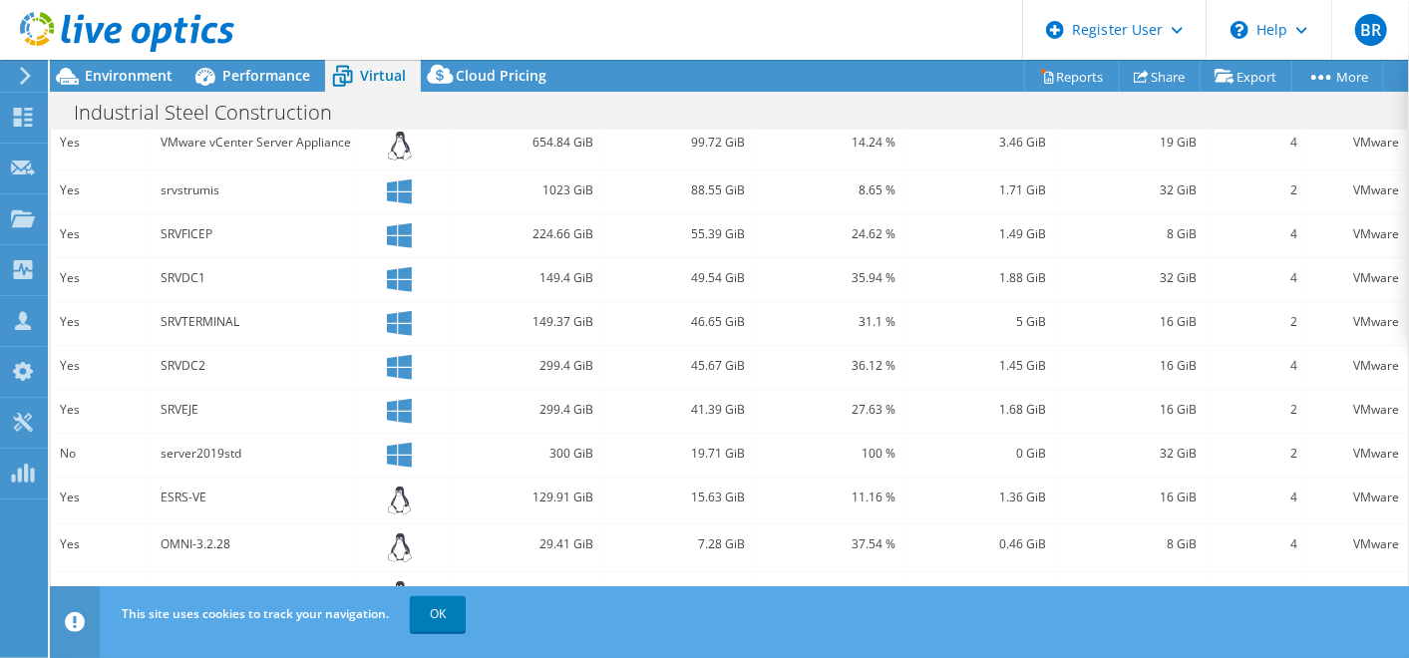
scroll to position [692, 0]
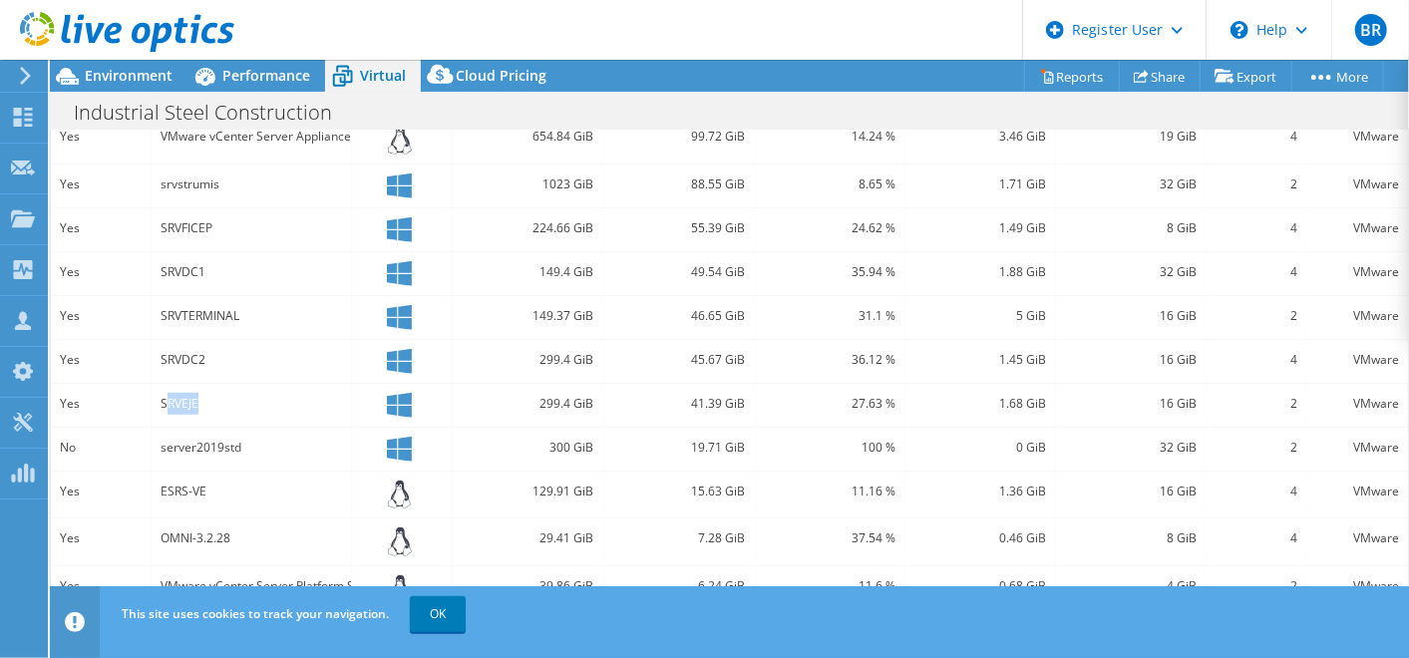
drag, startPoint x: 165, startPoint y: 401, endPoint x: 230, endPoint y: 395, distance: 66.1
click at [230, 395] on div "SRVEJE" at bounding box center [252, 404] width 183 height 22
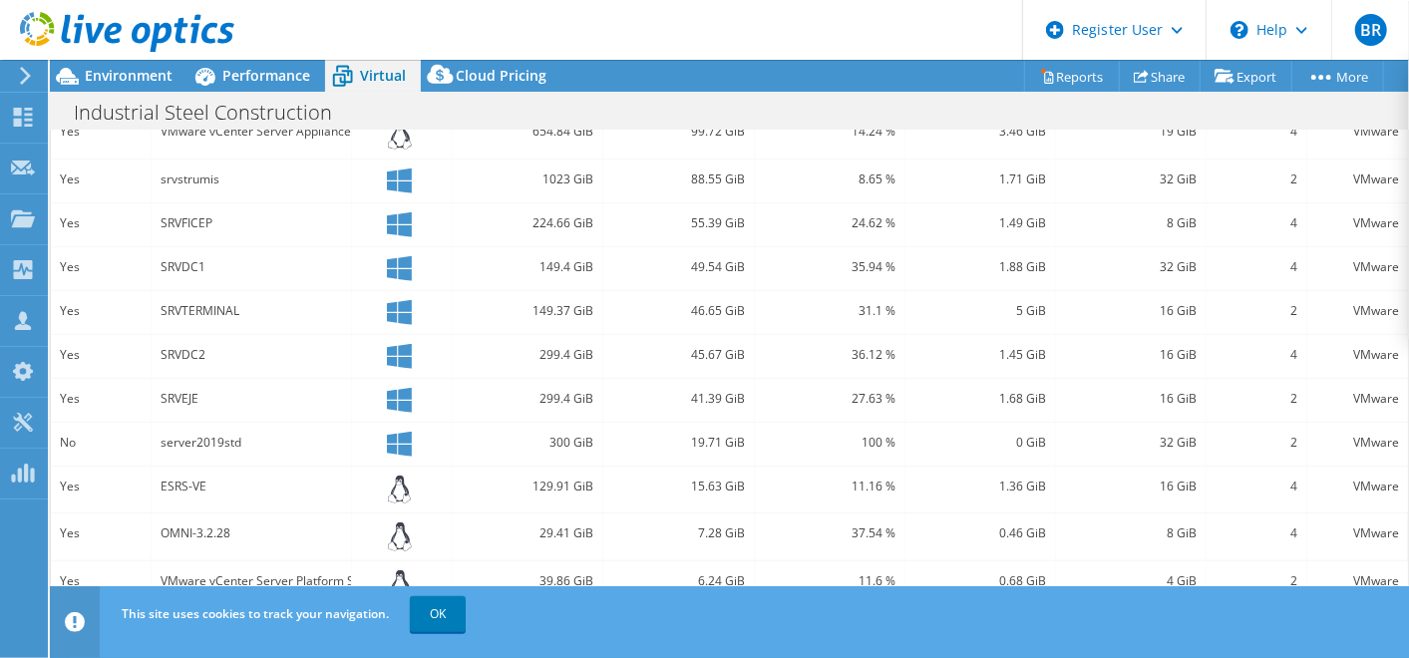
click at [290, 523] on div "OMNI-3.2.28" at bounding box center [252, 534] width 183 height 22
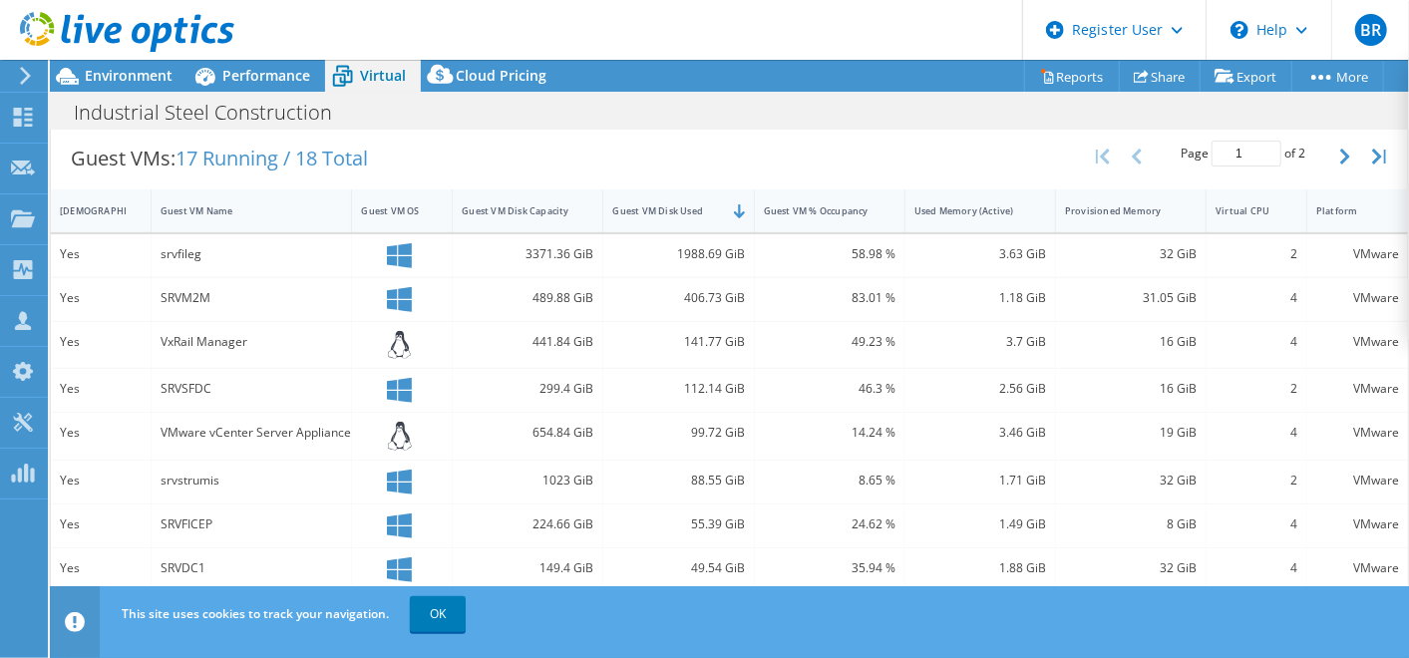
scroll to position [399, 0]
click at [699, 119] on div "Industrial Steel Construction Print" at bounding box center [729, 112] width 1359 height 37
click at [95, 71] on span "Environment" at bounding box center [129, 75] width 88 height 19
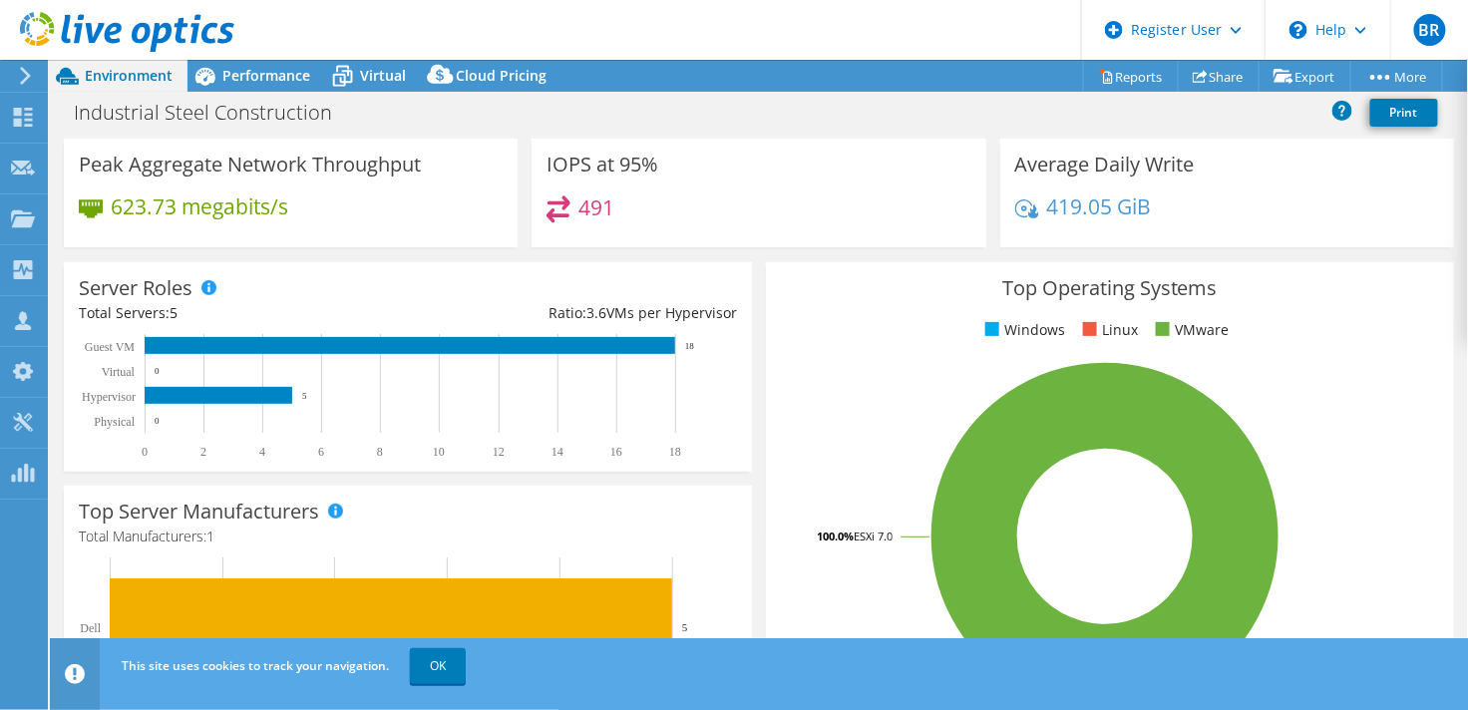
scroll to position [0, 0]
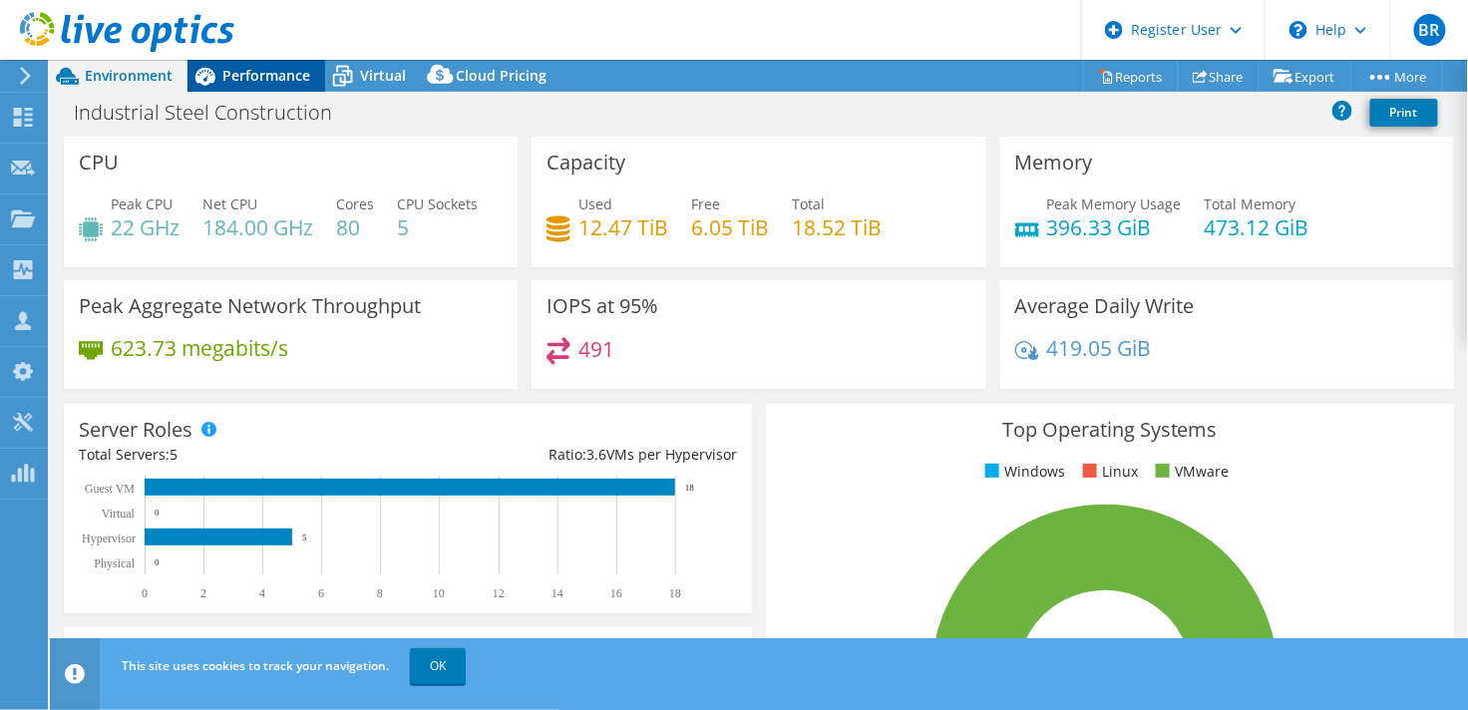
click at [246, 75] on span "Performance" at bounding box center [266, 75] width 88 height 19
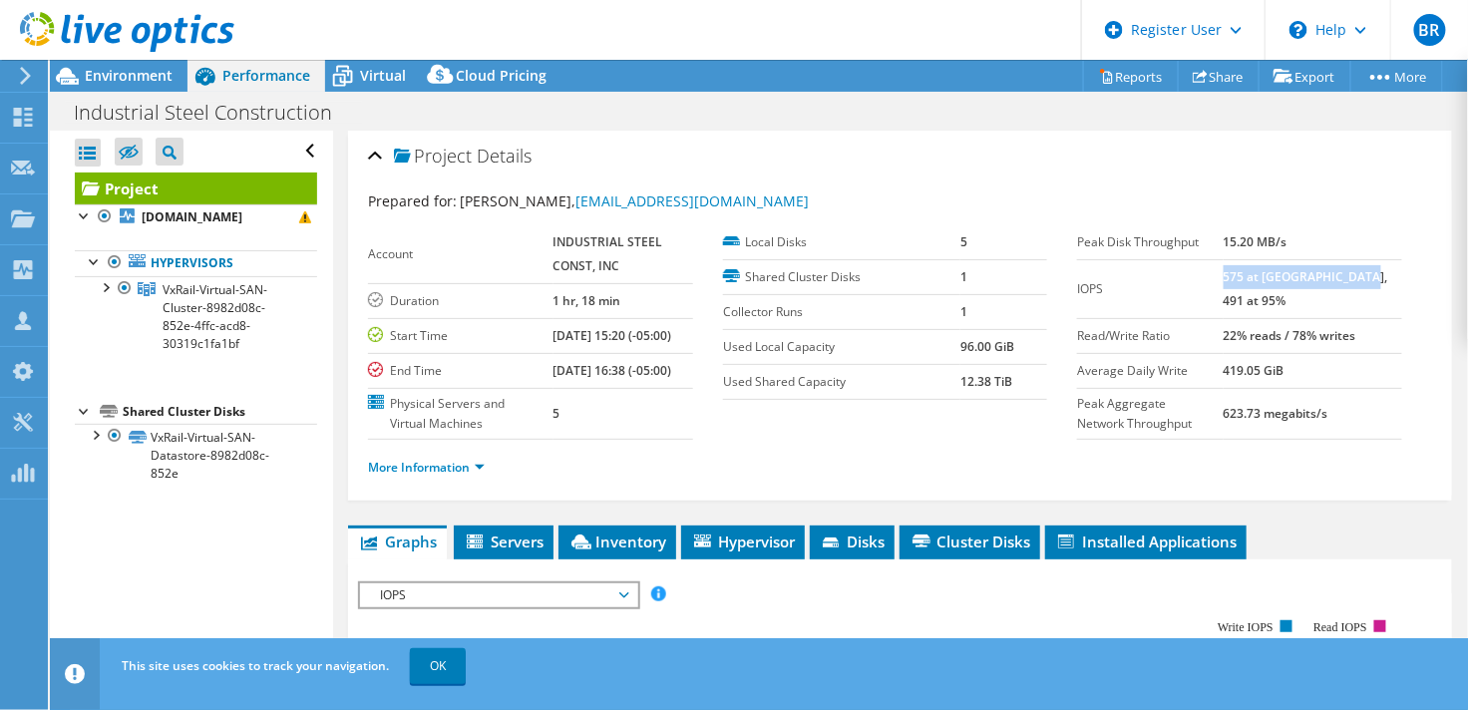
drag, startPoint x: 1286, startPoint y: 300, endPoint x: 1265, endPoint y: 278, distance: 30.3
click at [1265, 278] on td "575 at Peak, 491 at 95%" at bounding box center [1313, 288] width 179 height 59
drag, startPoint x: 1265, startPoint y: 278, endPoint x: 1284, endPoint y: 276, distance: 19.1
click at [1284, 276] on b "575 at Peak, 491 at 95%" at bounding box center [1306, 288] width 165 height 41
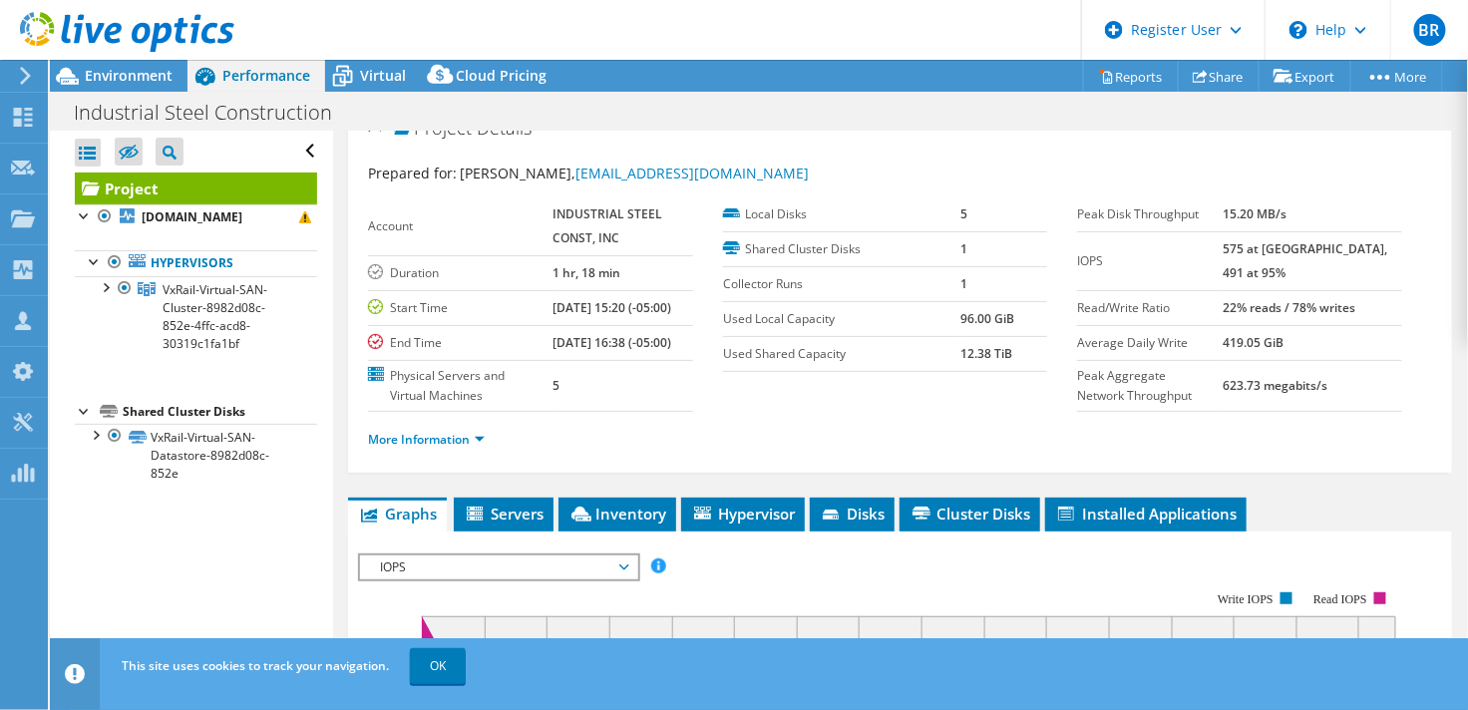
scroll to position [32, 0]
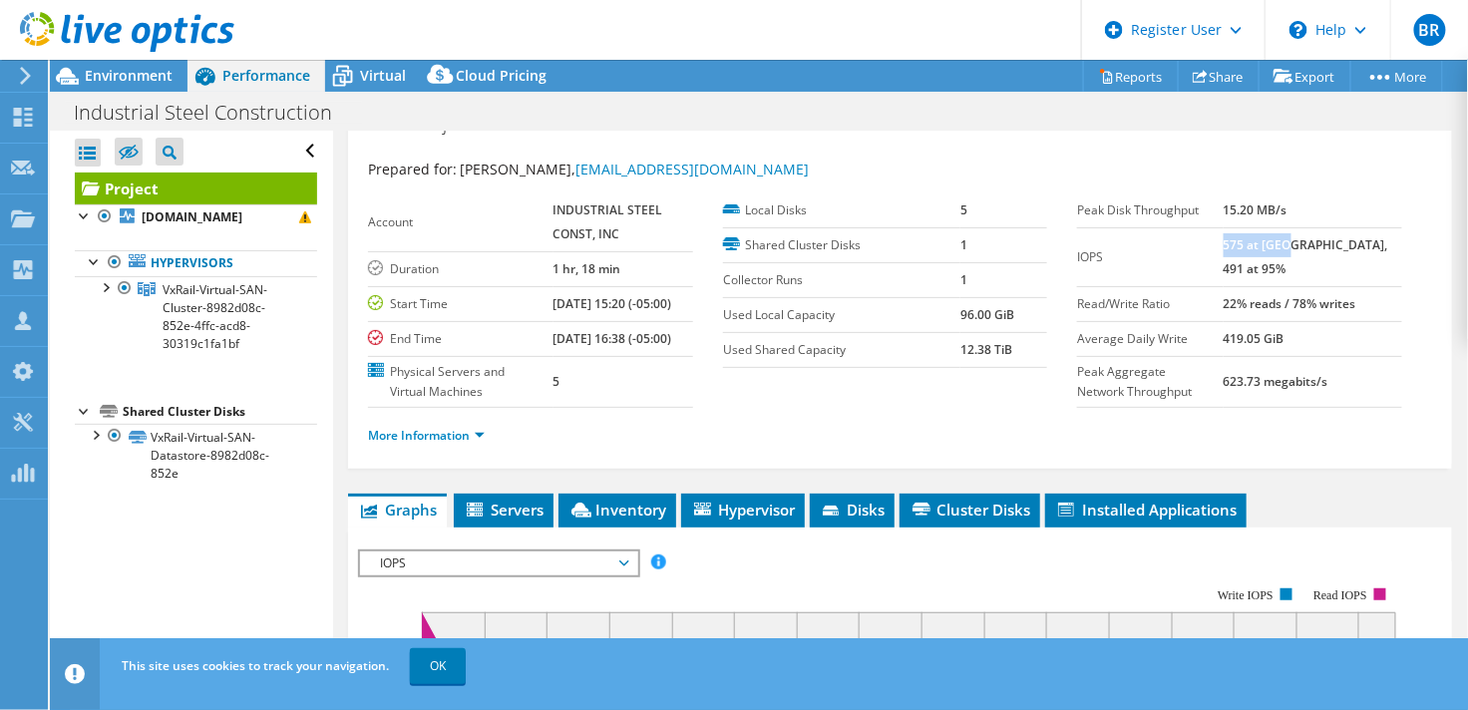
drag, startPoint x: 1262, startPoint y: 235, endPoint x: 1327, endPoint y: 238, distance: 64.9
click at [1327, 238] on b "575 at Peak, 491 at 95%" at bounding box center [1306, 256] width 165 height 41
click at [1017, 406] on section "Account INDUSTRIAL STEEL CONST, INC Duration 1 hr, 18 min Start Time 09/02/2025…" at bounding box center [722, 300] width 709 height 214
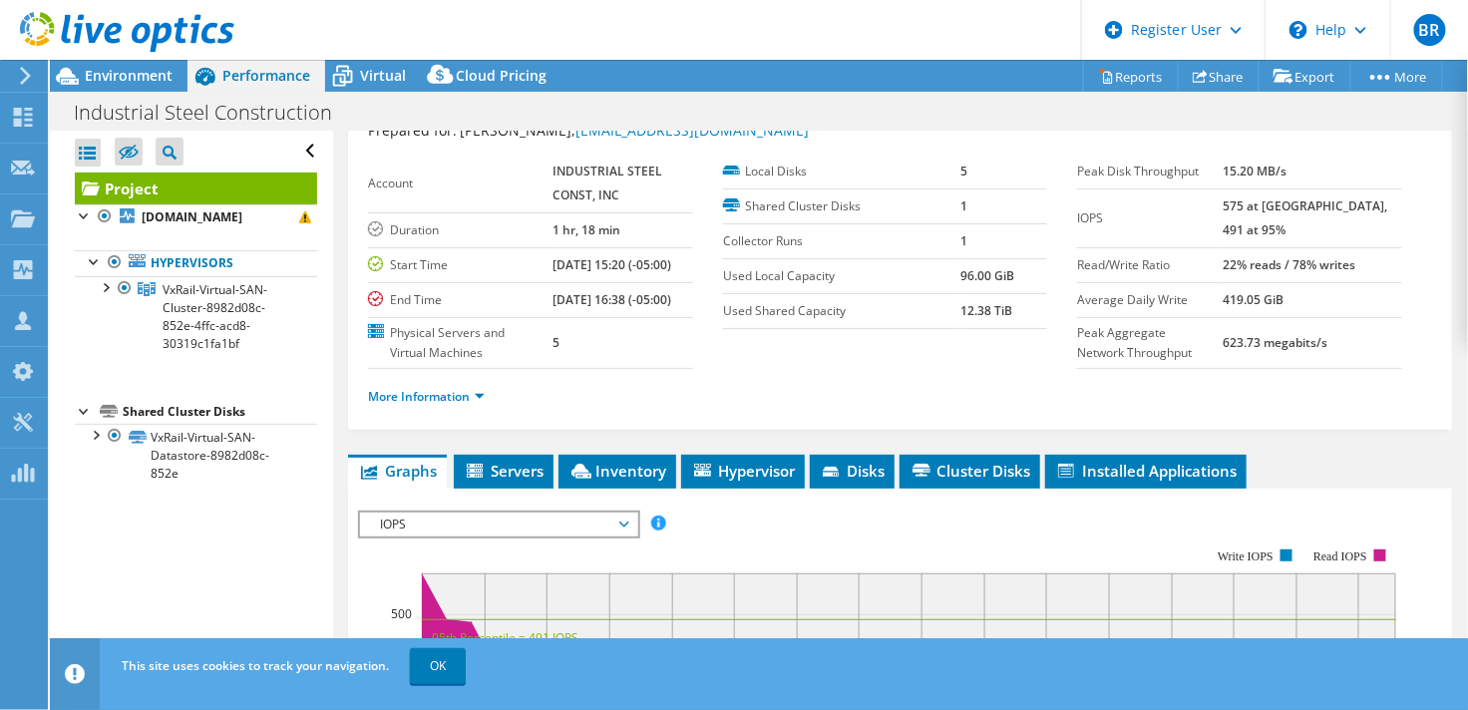
scroll to position [66, 0]
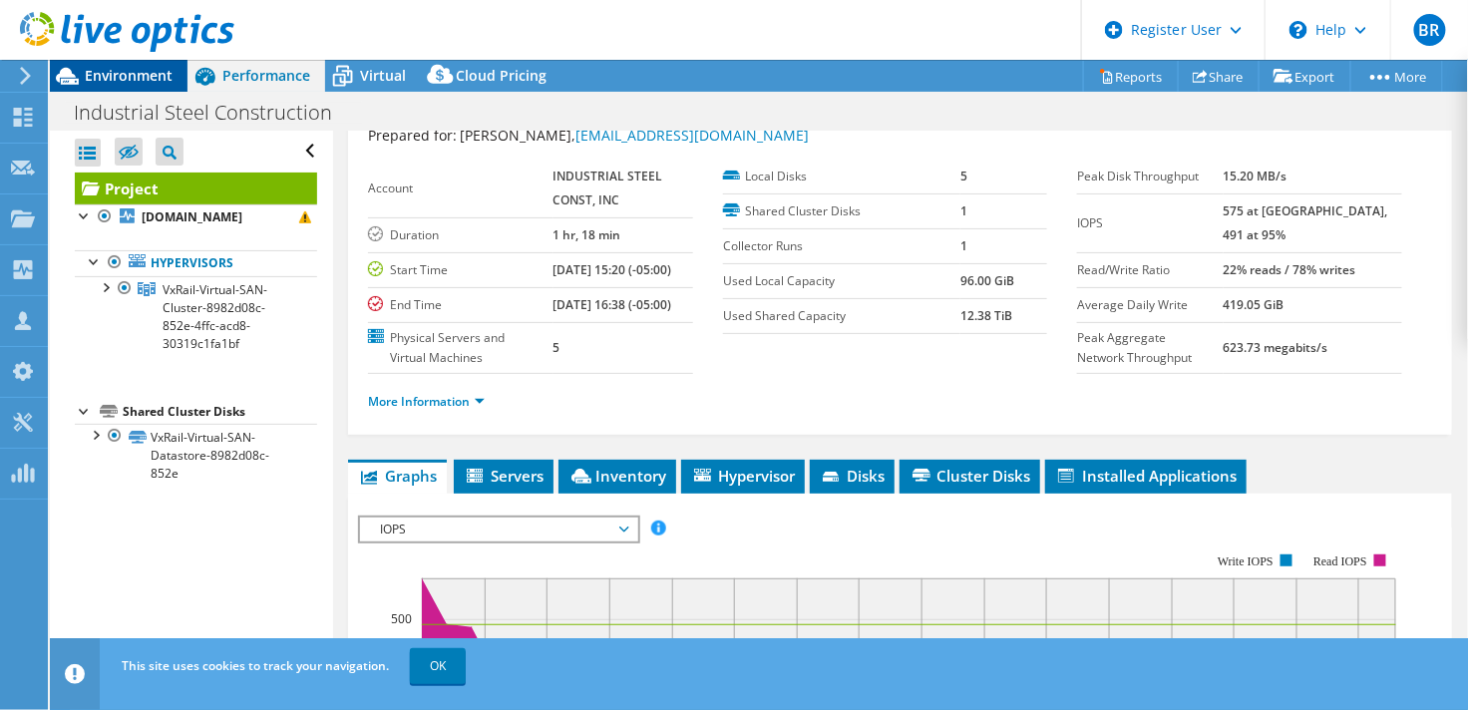
click at [110, 72] on span "Environment" at bounding box center [129, 75] width 88 height 19
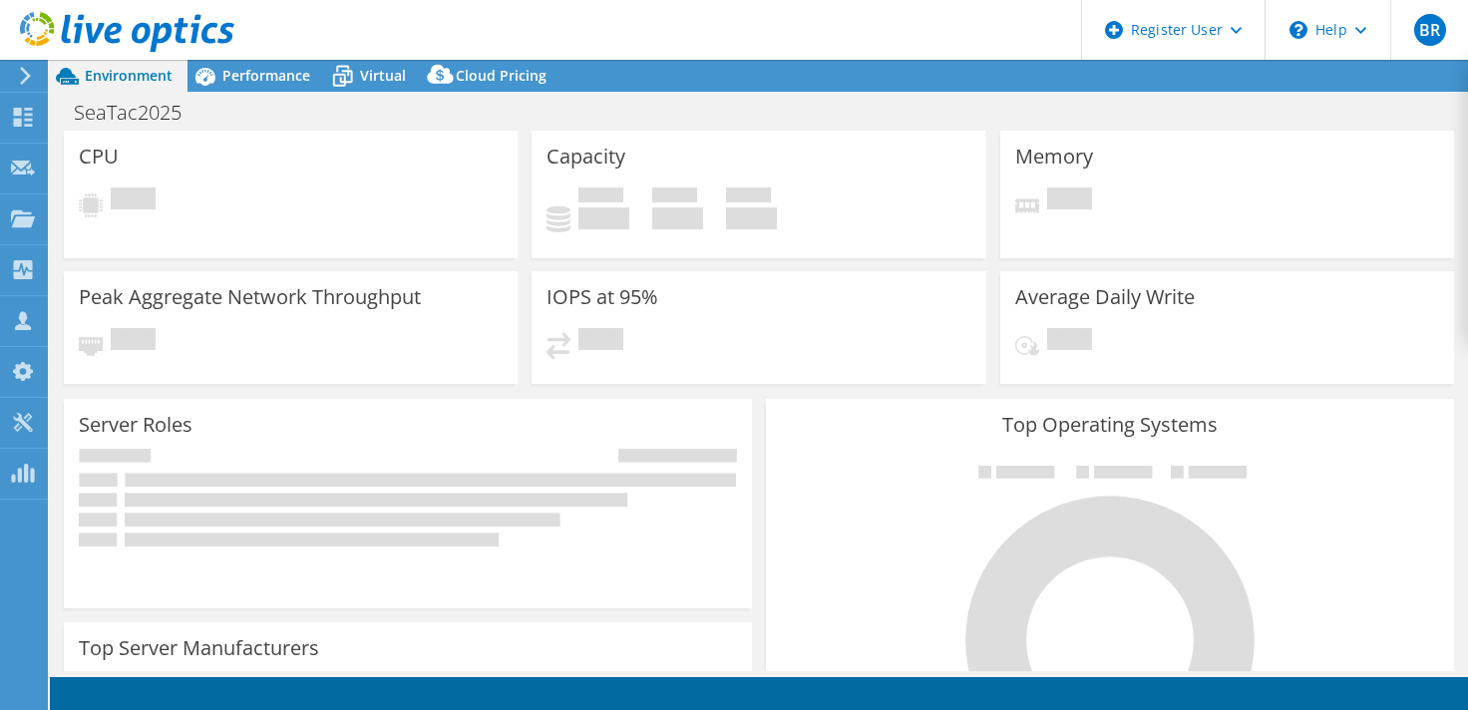
select select "USD"
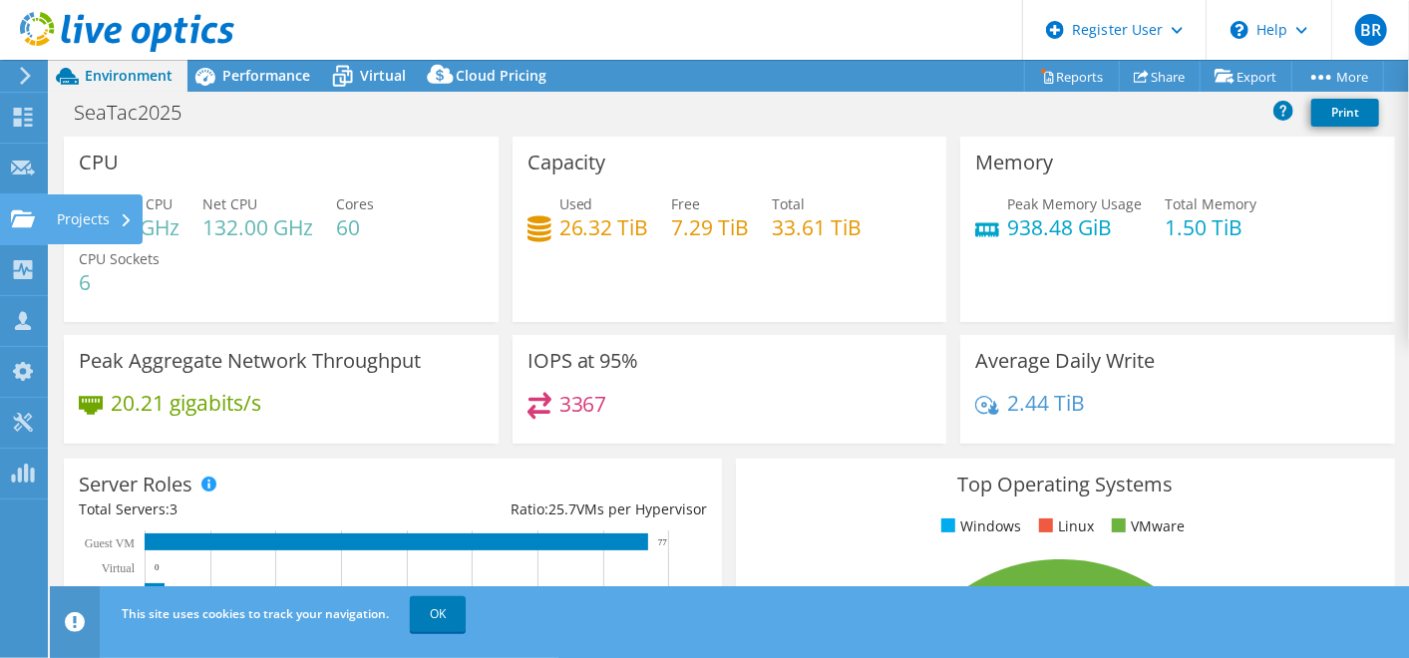
click at [31, 225] on icon at bounding box center [23, 218] width 24 height 19
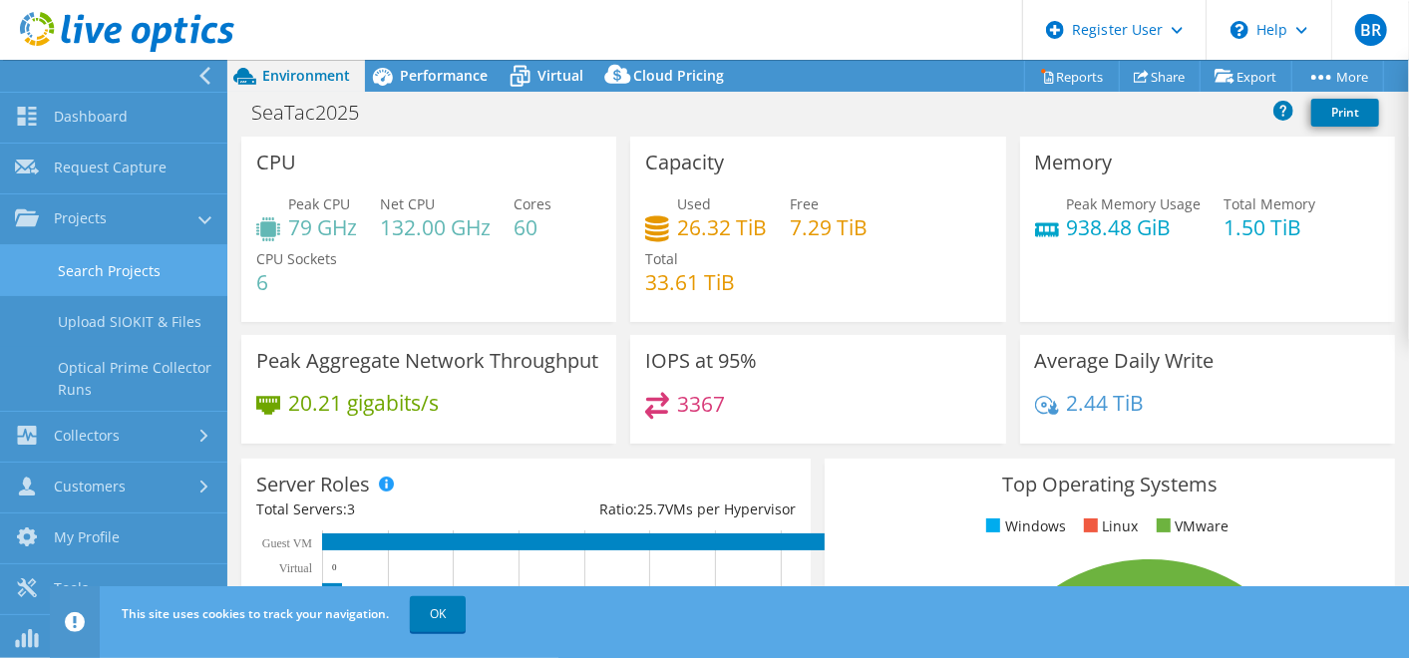
click at [79, 279] on link "Search Projects" at bounding box center [113, 270] width 227 height 51
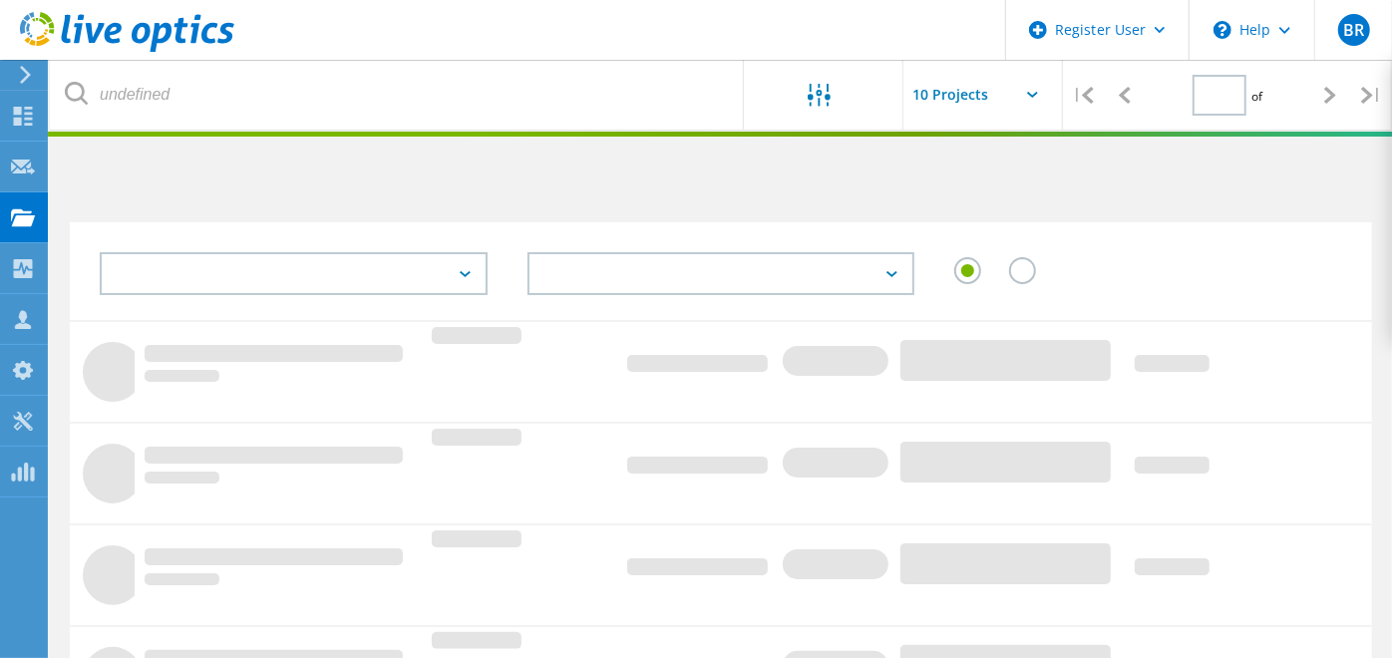
type input "1"
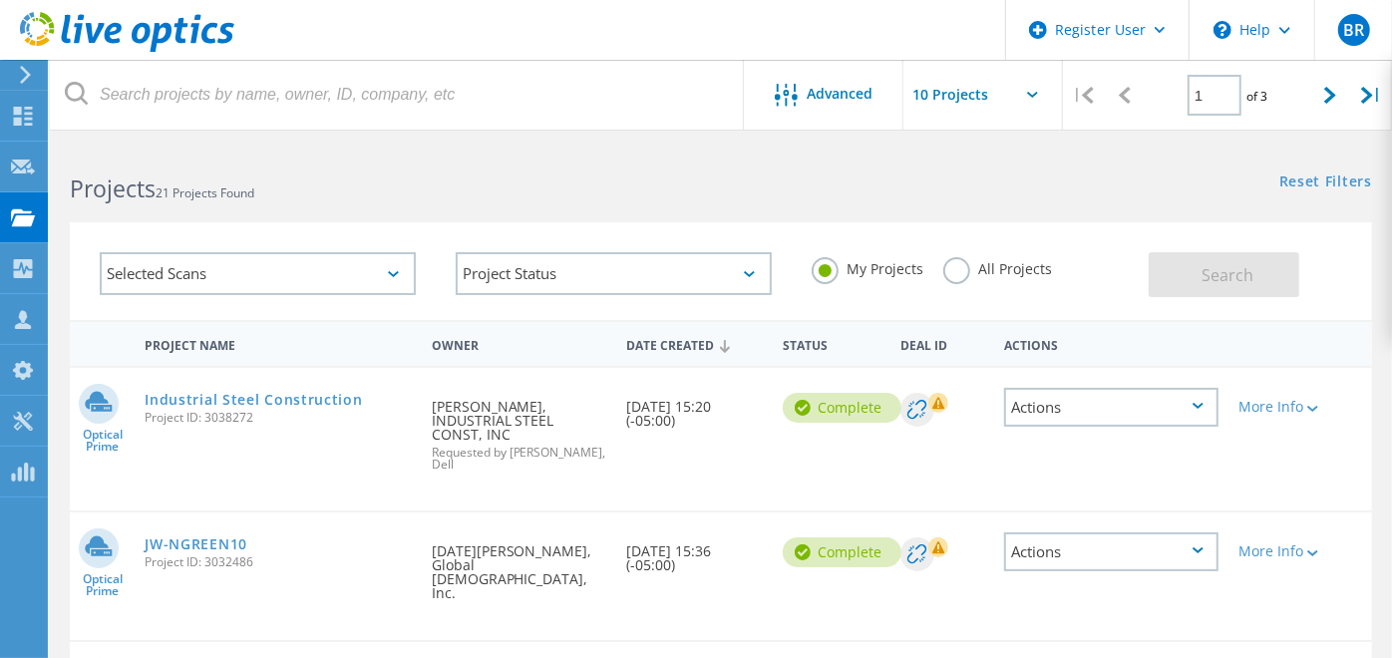
click at [958, 273] on label "All Projects" at bounding box center [998, 266] width 109 height 19
click at [0, 0] on input "All Projects" at bounding box center [0, 0] width 0 height 0
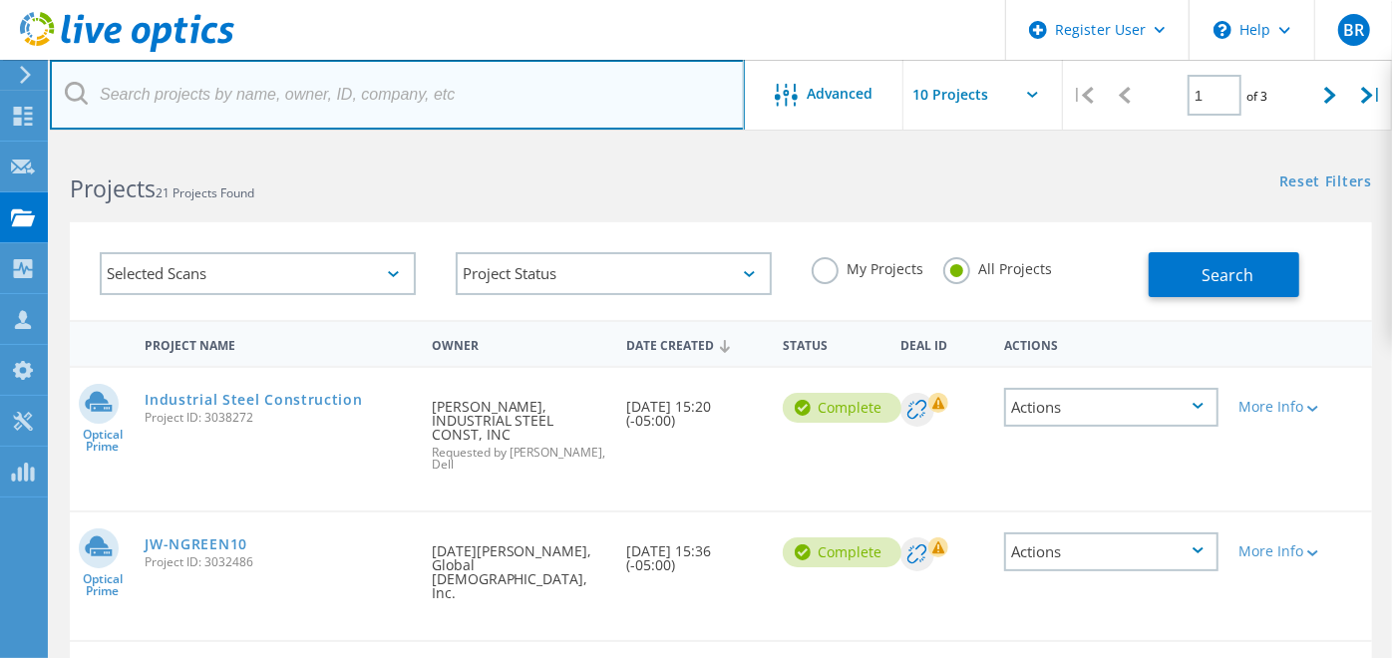
paste input "[EMAIL_ADDRESS][DOMAIN_NAME]"
click at [432, 88] on input "[EMAIL_ADDRESS][DOMAIN_NAME]" at bounding box center [397, 95] width 695 height 70
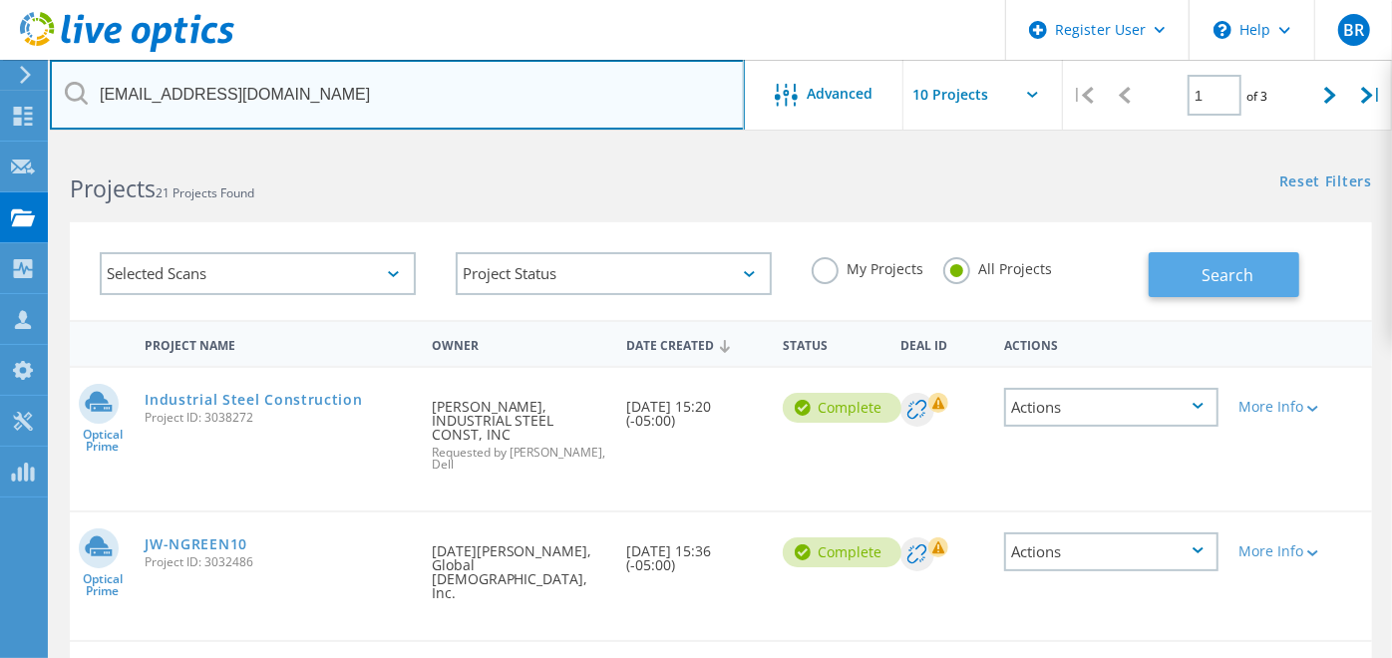
type input "[EMAIL_ADDRESS][DOMAIN_NAME]"
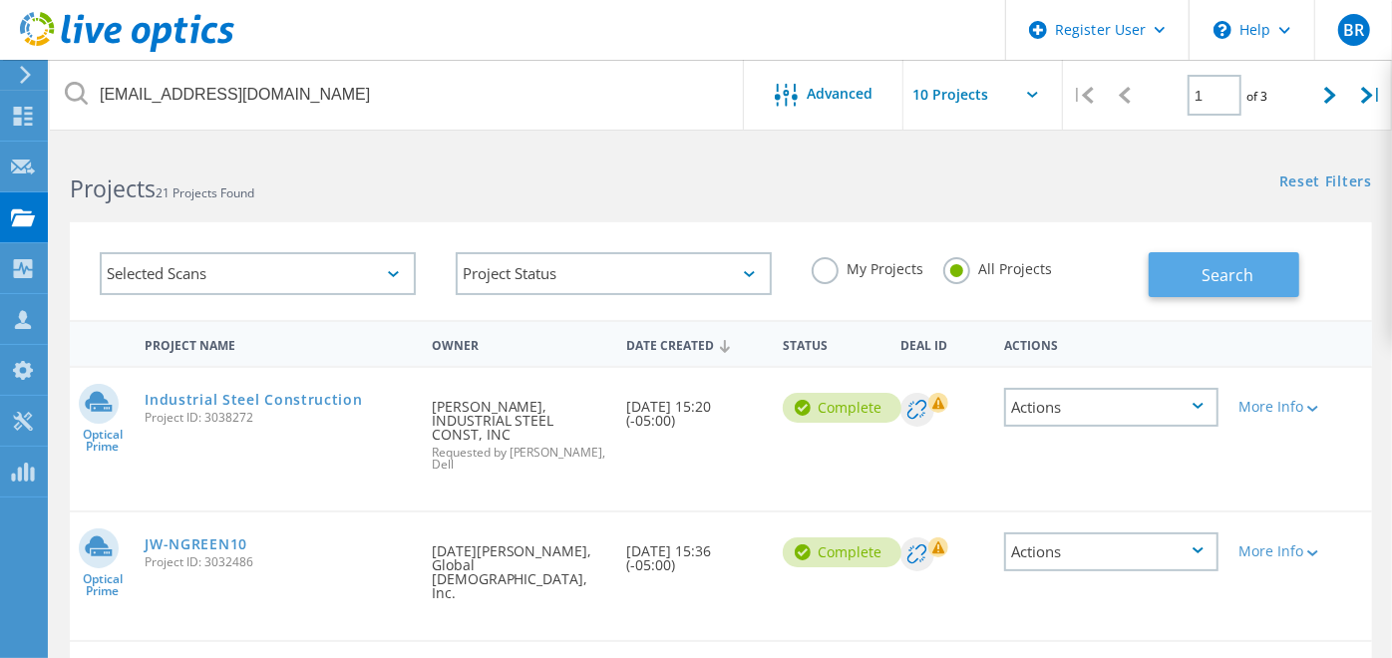
click at [1219, 283] on span "Search" at bounding box center [1228, 275] width 52 height 22
